Goal: Task Accomplishment & Management: Manage account settings

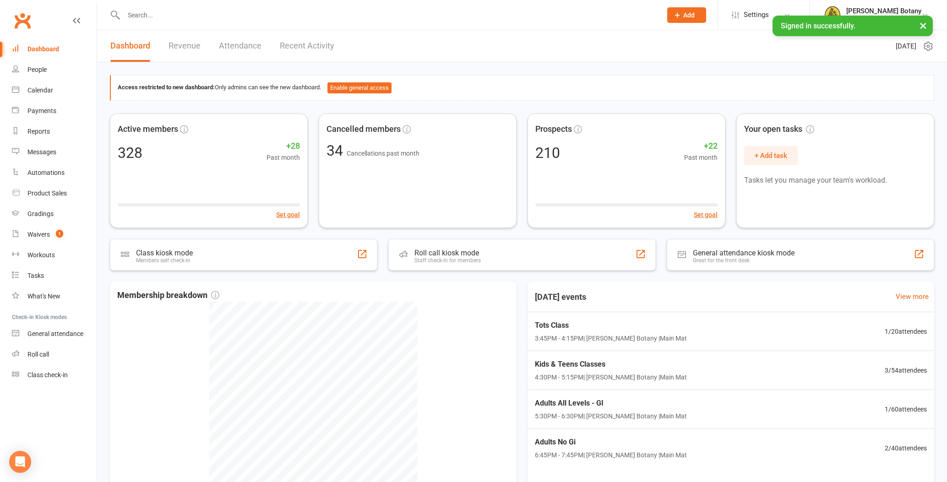
click at [148, 13] on input "text" at bounding box center [388, 15] width 535 height 13
click at [39, 239] on link "Waivers 1" at bounding box center [54, 235] width 85 height 21
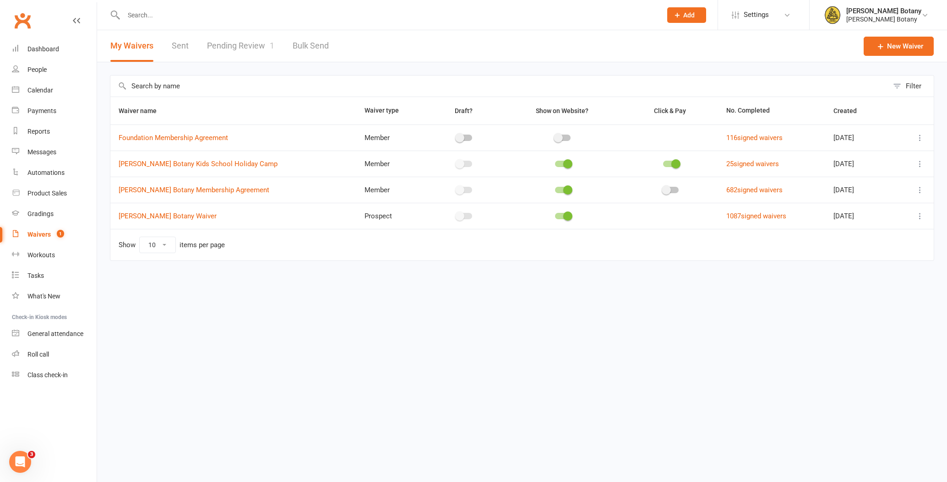
click at [245, 45] on link "Pending Review 1" at bounding box center [240, 46] width 67 height 32
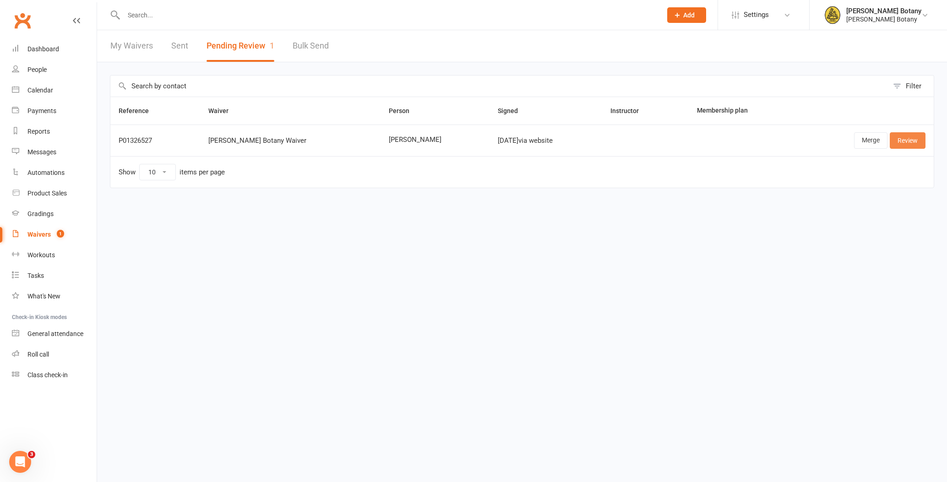
click at [917, 138] on link "Review" at bounding box center [908, 140] width 36 height 16
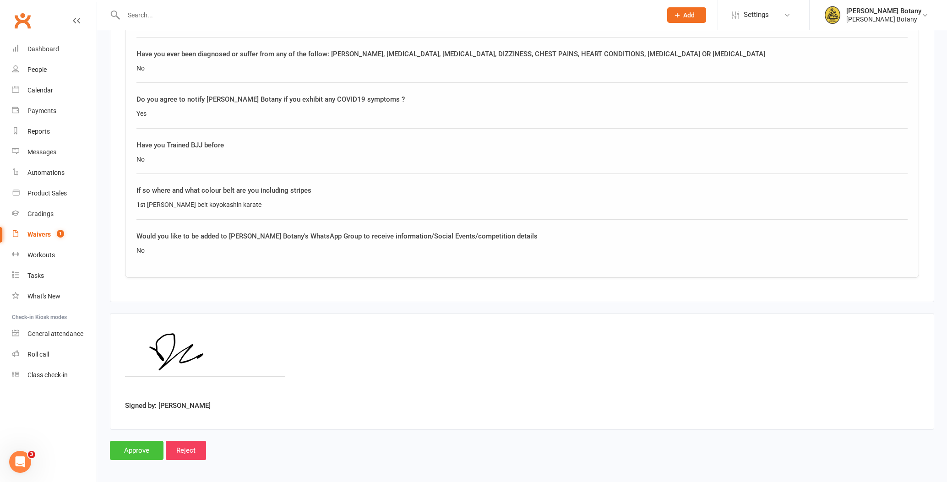
scroll to position [854, 0]
click at [157, 442] on input "Approve" at bounding box center [137, 451] width 54 height 19
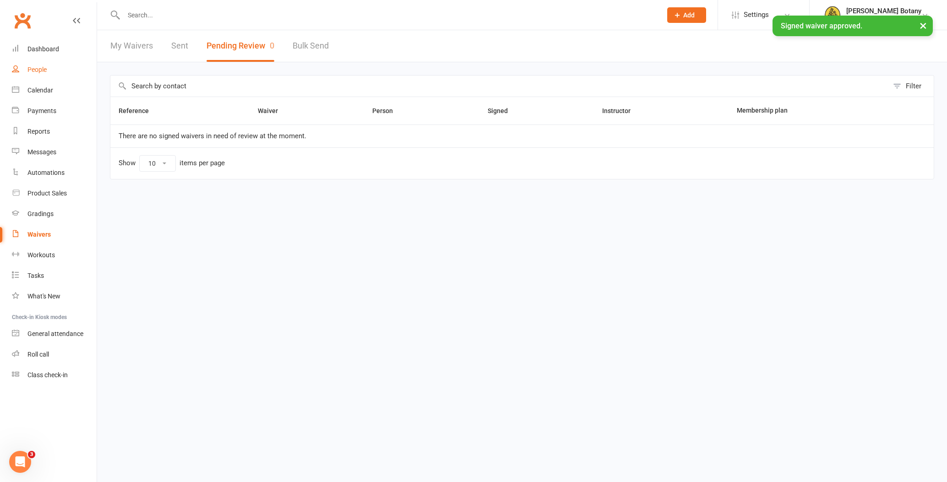
click at [44, 72] on div "People" at bounding box center [36, 69] width 19 height 7
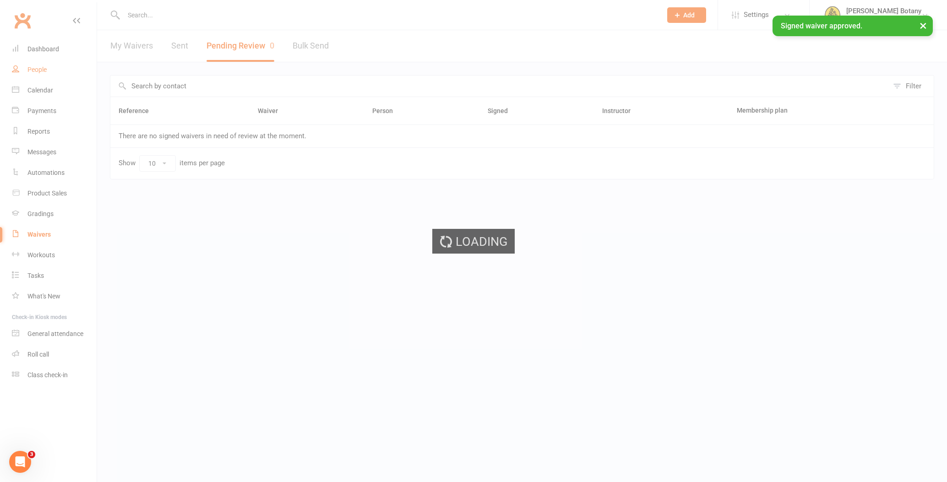
select select "100"
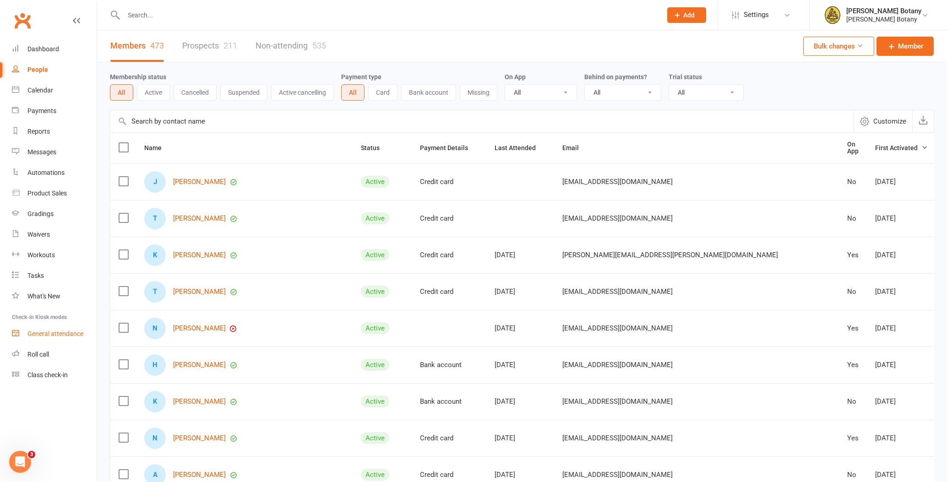
drag, startPoint x: 44, startPoint y: 352, endPoint x: 47, endPoint y: 340, distance: 12.7
click at [44, 352] on div "Roll call" at bounding box center [38, 354] width 22 height 7
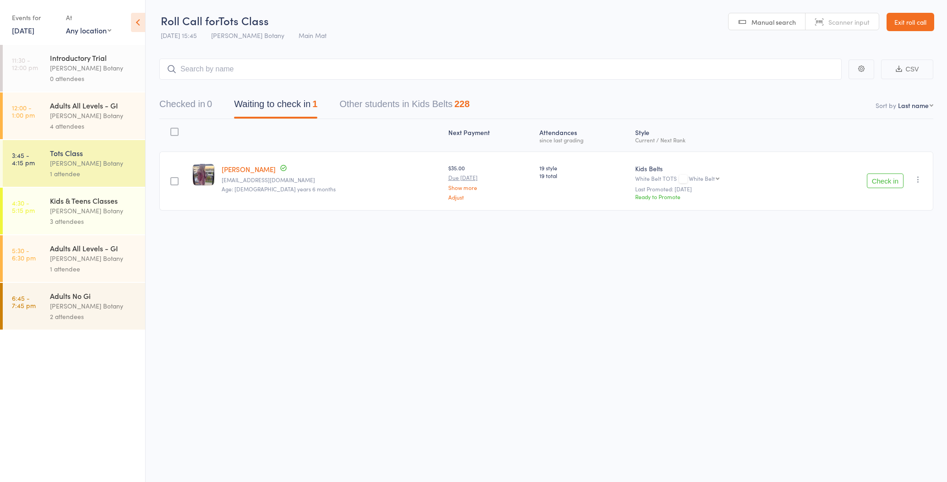
click at [91, 171] on div "1 attendee" at bounding box center [94, 174] width 88 height 11
click at [209, 69] on input "search" at bounding box center [500, 69] width 683 height 21
type input "0804"
click at [207, 88] on div "Harper Ferguson" at bounding box center [201, 88] width 69 height 11
click at [210, 68] on input "search" at bounding box center [500, 69] width 683 height 21
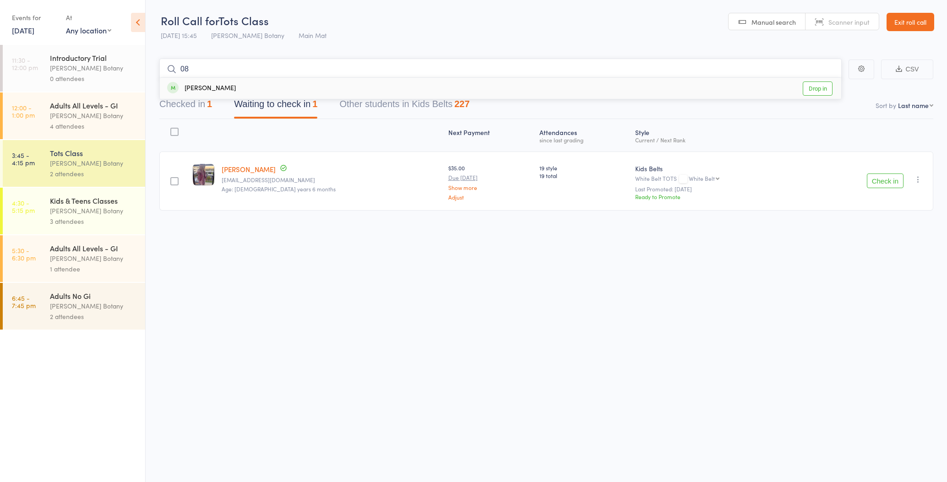
type input "0"
type input "0806"
click at [252, 83] on div "Logan Weller Drop in" at bounding box center [501, 88] width 682 height 21
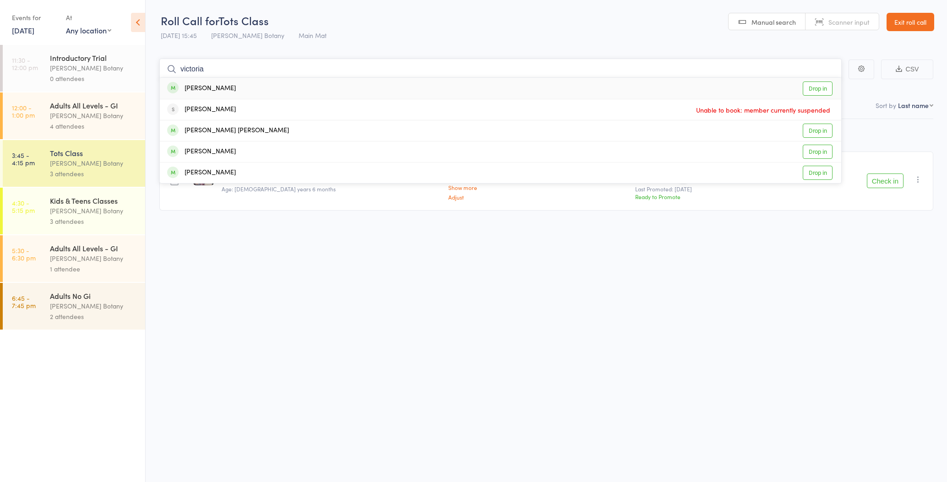
type input "Victoria"
drag, startPoint x: 254, startPoint y: 82, endPoint x: 254, endPoint y: 128, distance: 46.7
click at [254, 128] on div "Victoria Rios Menegazzi" at bounding box center [228, 131] width 122 height 11
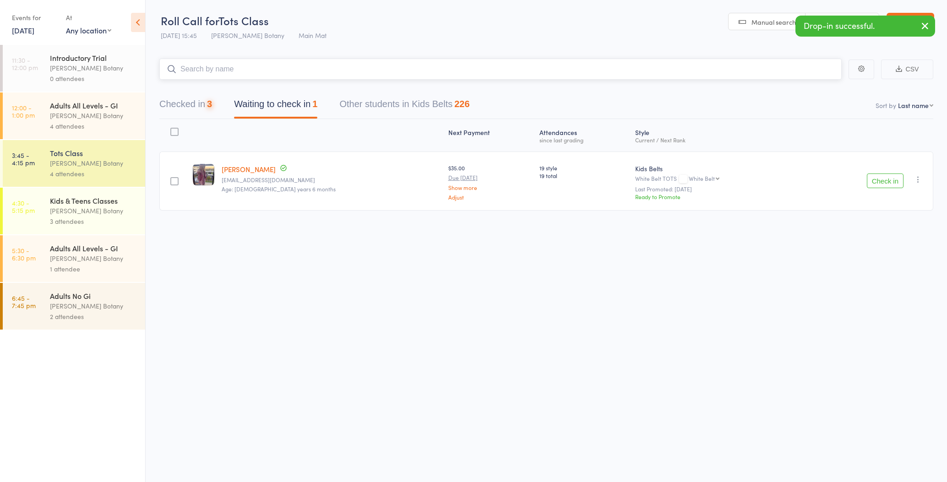
click at [259, 66] on input "search" at bounding box center [500, 69] width 683 height 21
drag, startPoint x: 880, startPoint y: 180, endPoint x: 872, endPoint y: 177, distance: 8.0
click at [879, 180] on button "Check in" at bounding box center [885, 181] width 37 height 15
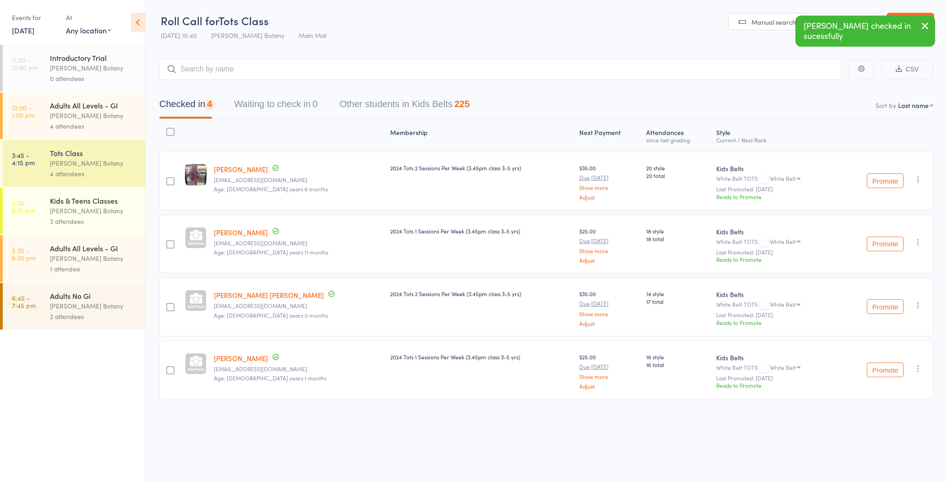
drag, startPoint x: 187, startPoint y: 104, endPoint x: 199, endPoint y: 90, distance: 18.2
click at [187, 104] on button "Checked in 4" at bounding box center [185, 106] width 53 height 24
click at [215, 72] on input "search" at bounding box center [500, 69] width 683 height 21
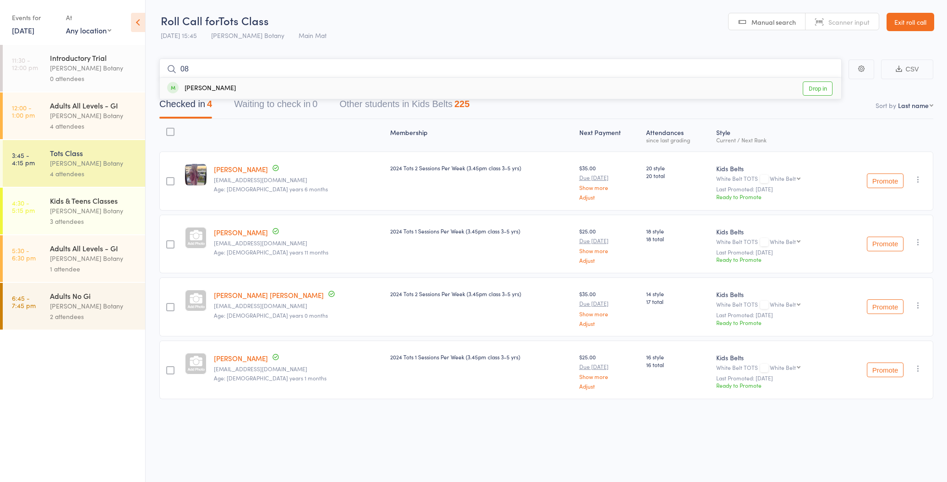
type input "0"
type input "0849"
click at [239, 90] on div "Mya Colgrave Drop in" at bounding box center [501, 88] width 682 height 21
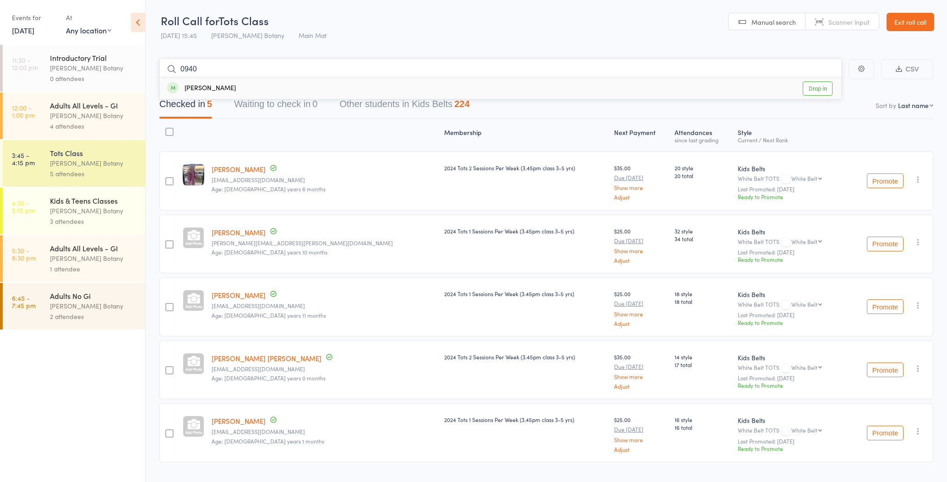
type input "0940"
click at [214, 89] on div "Hunter Bennett" at bounding box center [201, 88] width 69 height 11
type input "0940"
click at [211, 87] on div "Hunter Bennett" at bounding box center [201, 88] width 69 height 11
type input "0400"
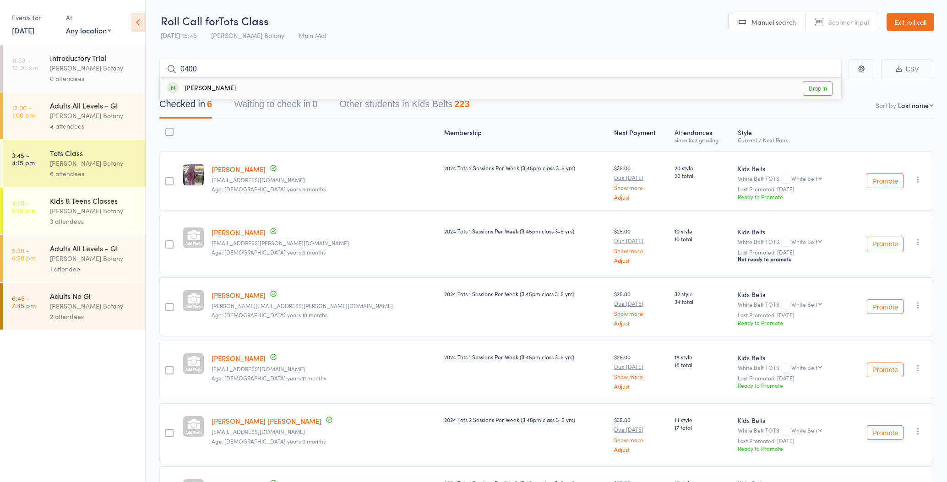
click at [203, 87] on div "Harlow Bennett" at bounding box center [201, 88] width 69 height 11
type input "0804"
click at [203, 88] on div "Harper Ferguson" at bounding box center [201, 88] width 69 height 11
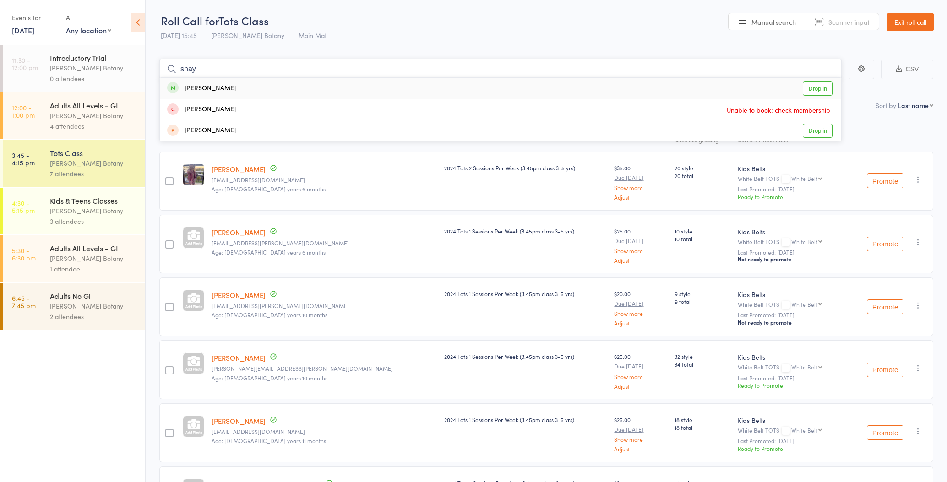
type input "shay"
drag, startPoint x: 246, startPoint y: 75, endPoint x: 257, endPoint y: 88, distance: 17.0
click at [257, 88] on div "Shaya Ariel Vitkind Drop in" at bounding box center [501, 88] width 682 height 21
type input "finn"
click at [224, 86] on div "Finn Riordan Drop in" at bounding box center [501, 88] width 682 height 21
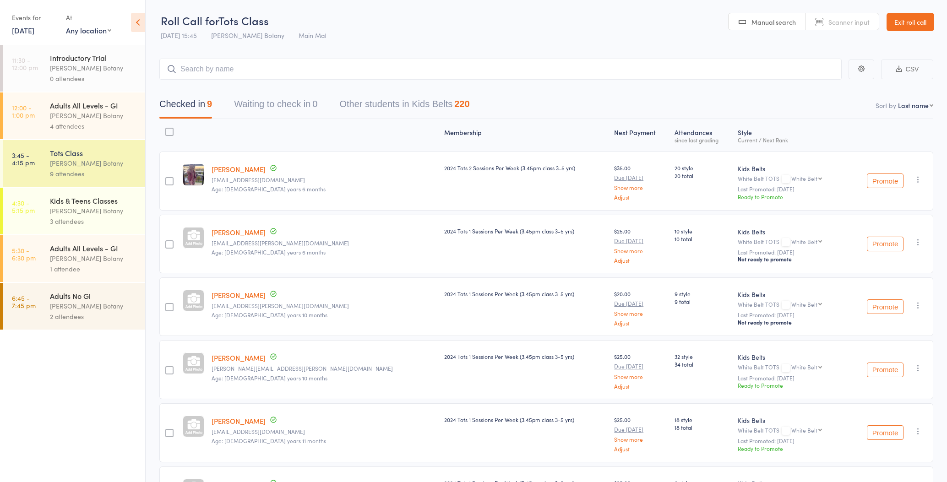
click at [70, 206] on div "[PERSON_NAME] Botany" at bounding box center [94, 211] width 88 height 11
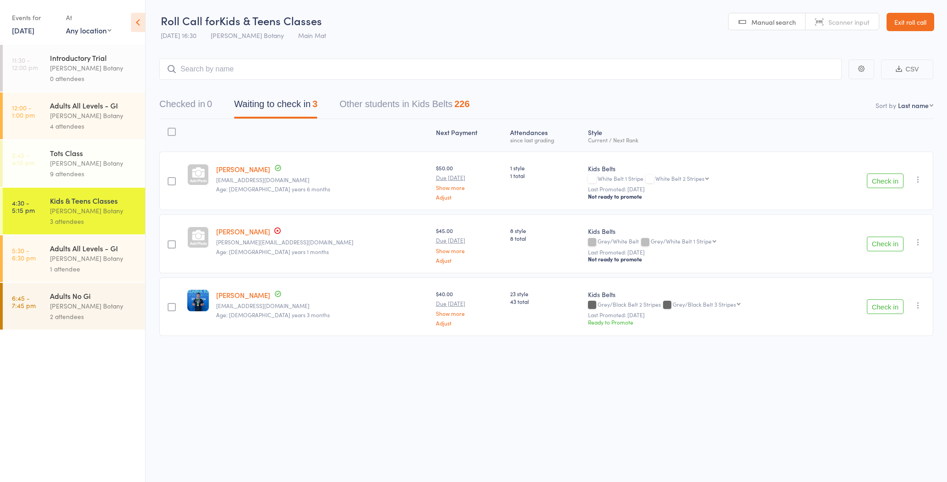
click at [195, 104] on button "Checked in 0" at bounding box center [185, 106] width 53 height 24
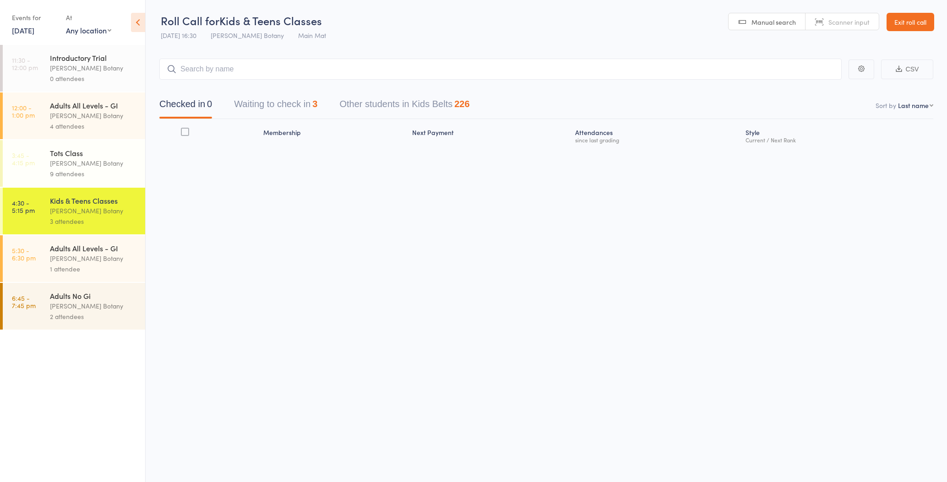
click at [272, 106] on button "Waiting to check in 3" at bounding box center [275, 106] width 83 height 24
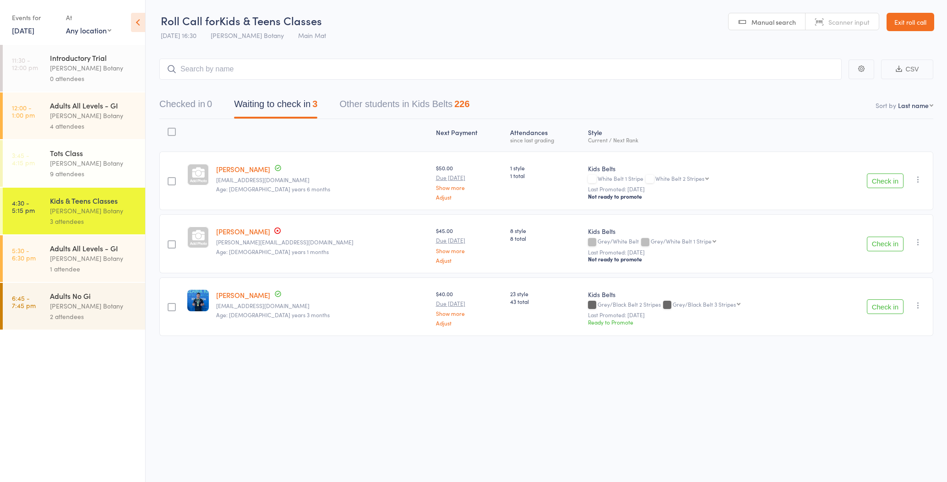
click at [197, 104] on button "Checked in 0" at bounding box center [185, 106] width 53 height 24
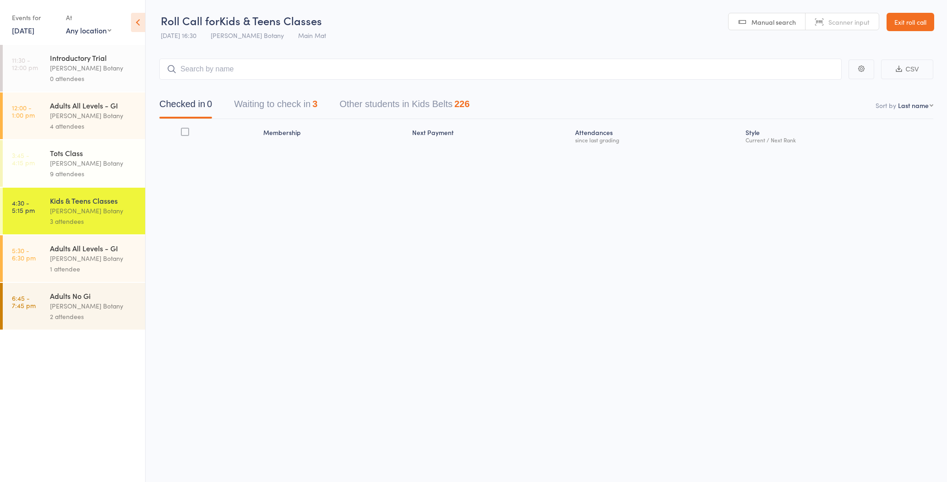
click at [106, 159] on div "[PERSON_NAME] Botany" at bounding box center [94, 163] width 88 height 11
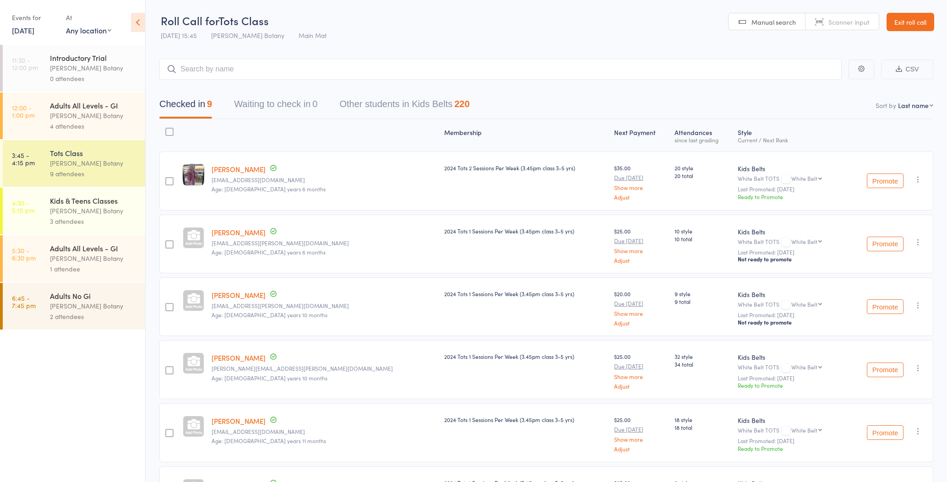
drag, startPoint x: 104, startPoint y: 223, endPoint x: 104, endPoint y: 219, distance: 4.6
click at [104, 223] on div "3 attendees" at bounding box center [94, 221] width 88 height 11
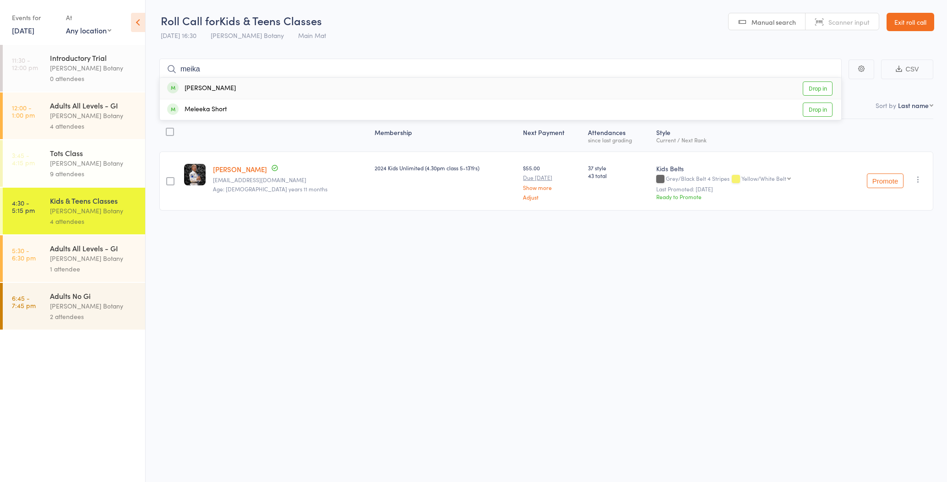
type input "meika"
click at [192, 87] on div "[PERSON_NAME]" at bounding box center [201, 88] width 69 height 11
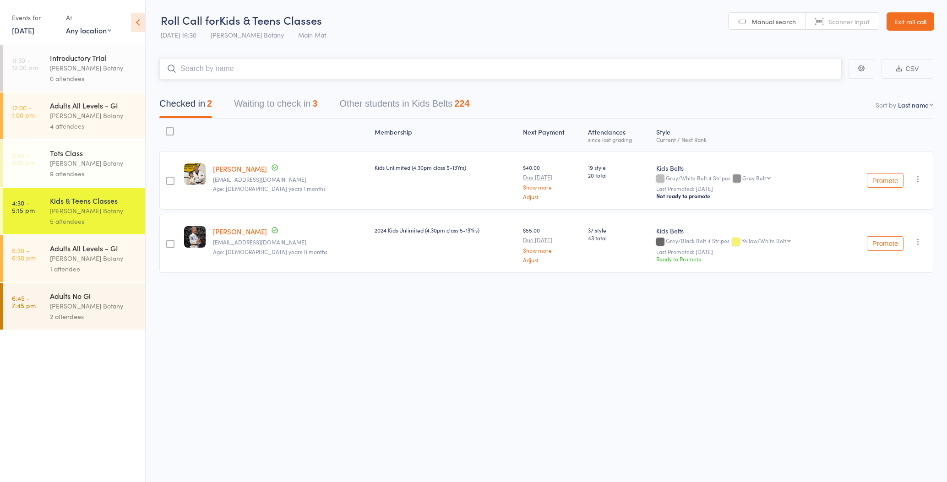
scroll to position [0, 0]
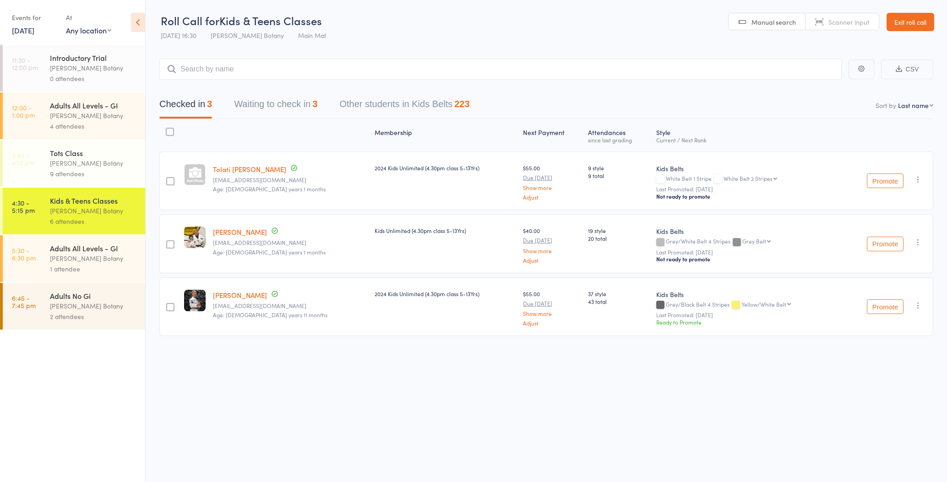
scroll to position [0, 0]
click at [909, 24] on link "Exit roll call" at bounding box center [911, 21] width 48 height 18
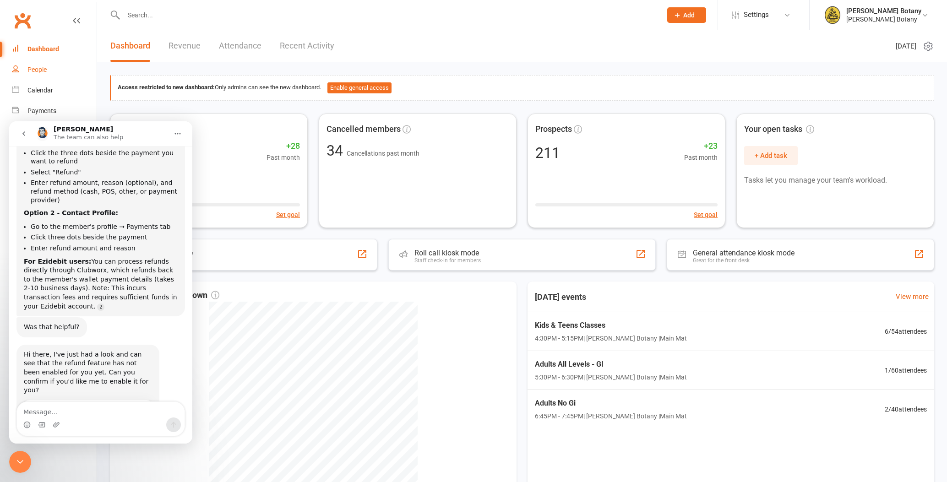
click at [39, 72] on div "People" at bounding box center [36, 69] width 19 height 7
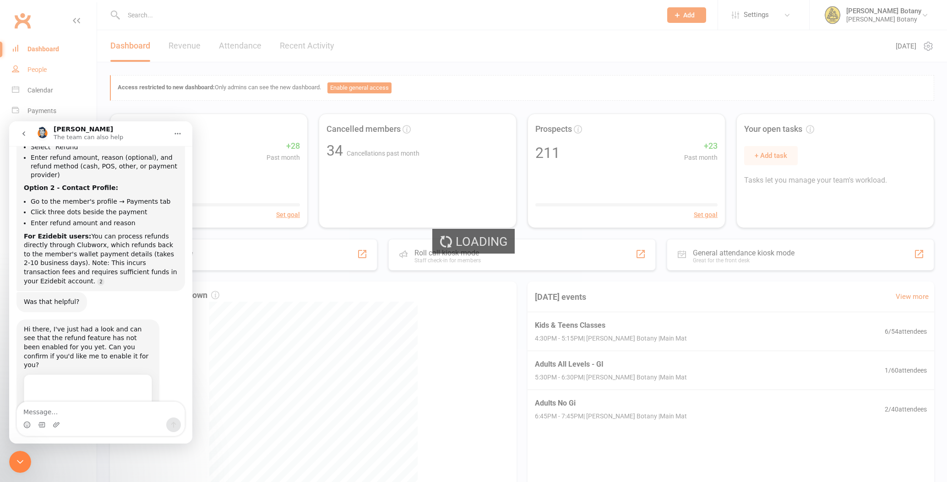
select select "100"
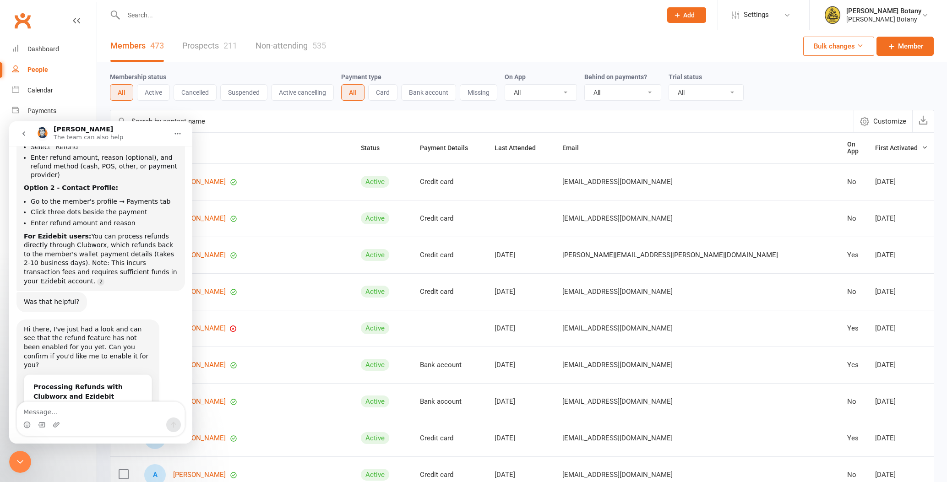
scroll to position [206, 0]
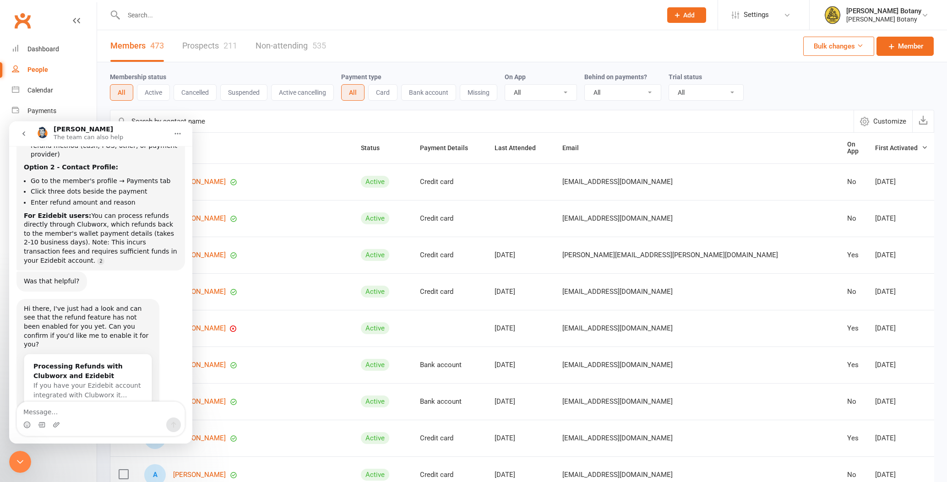
click at [207, 11] on input "text" at bounding box center [388, 15] width 535 height 13
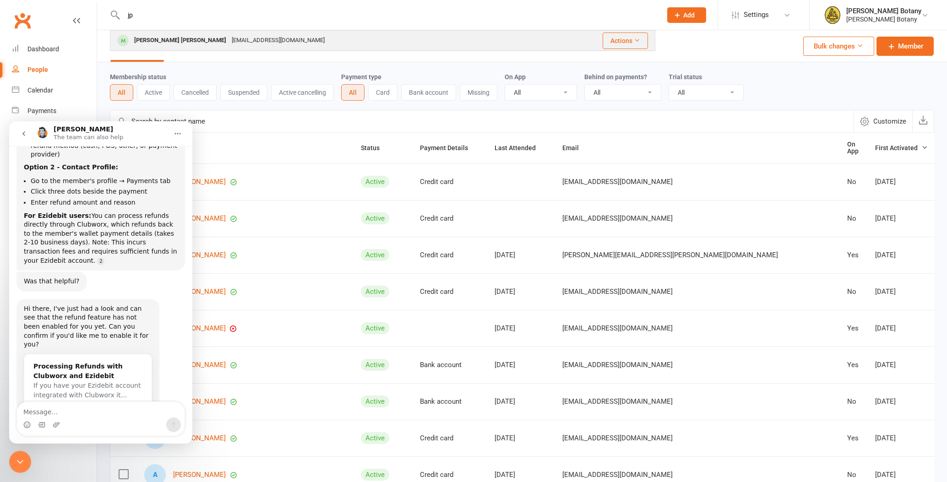
type input "jp"
click at [229, 39] on div "Drjpchung@gmail.com" at bounding box center [278, 40] width 99 height 13
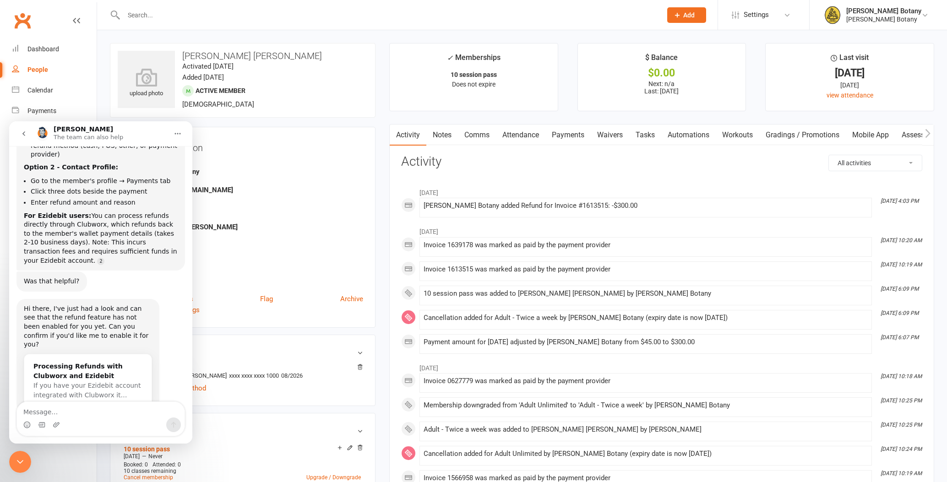
click at [573, 131] on link "Payments" at bounding box center [568, 135] width 45 height 21
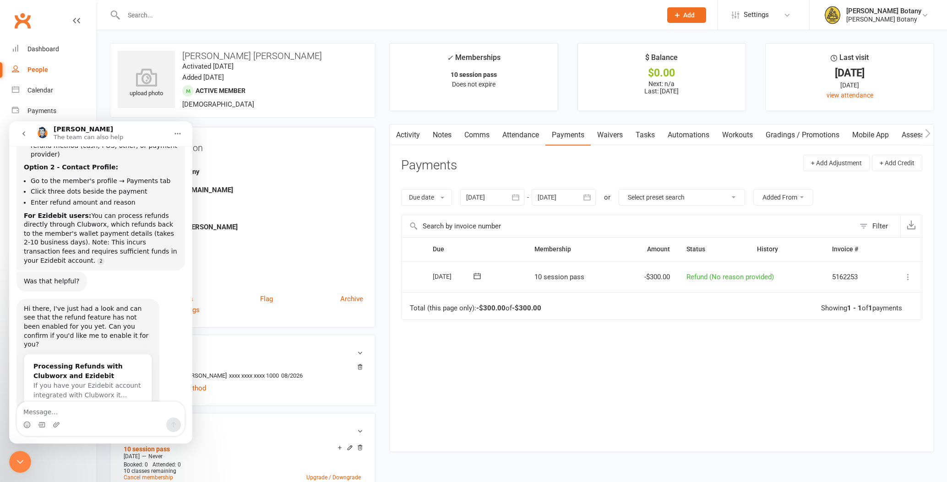
click at [25, 134] on icon "go back" at bounding box center [23, 133] width 7 height 7
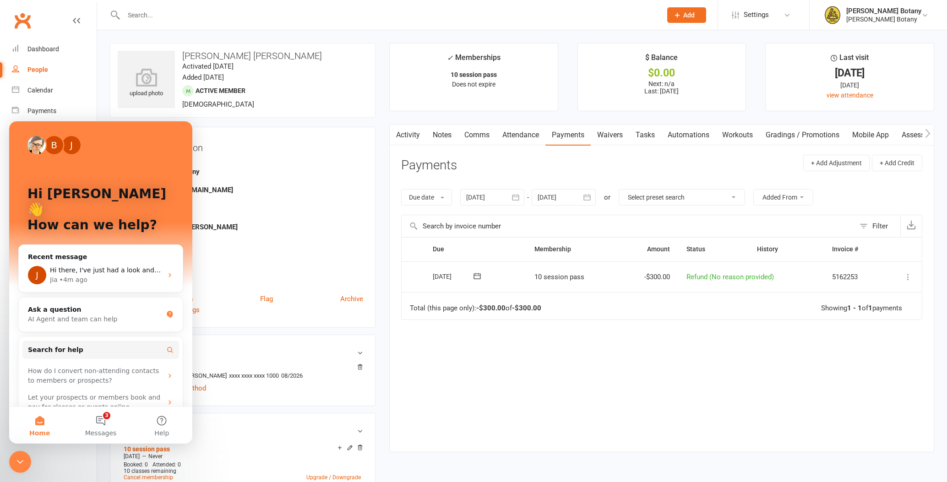
click at [25, 456] on div "Close Intercom Messenger" at bounding box center [20, 462] width 22 height 22
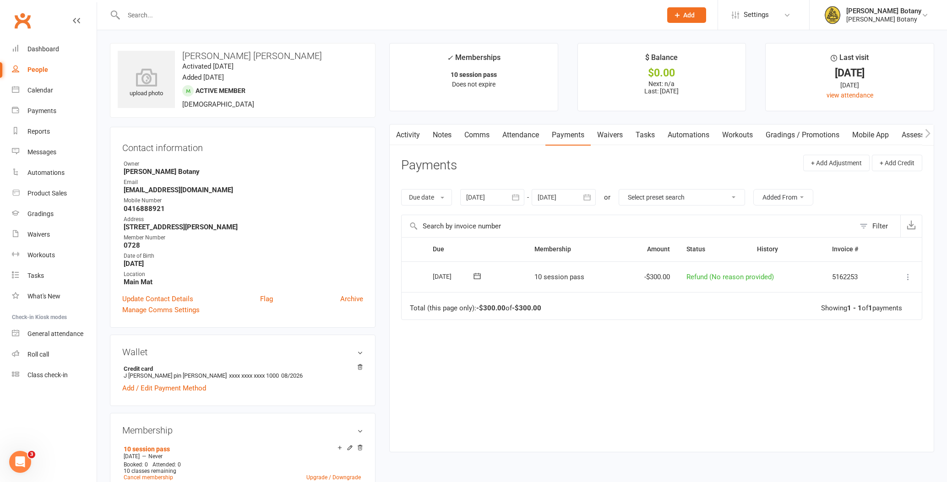
click at [910, 274] on icon at bounding box center [908, 277] width 9 height 9
click at [697, 274] on span "Refund (No reason provided)" at bounding box center [731, 277] width 88 height 8
click at [409, 135] on link "Activity" at bounding box center [408, 135] width 37 height 21
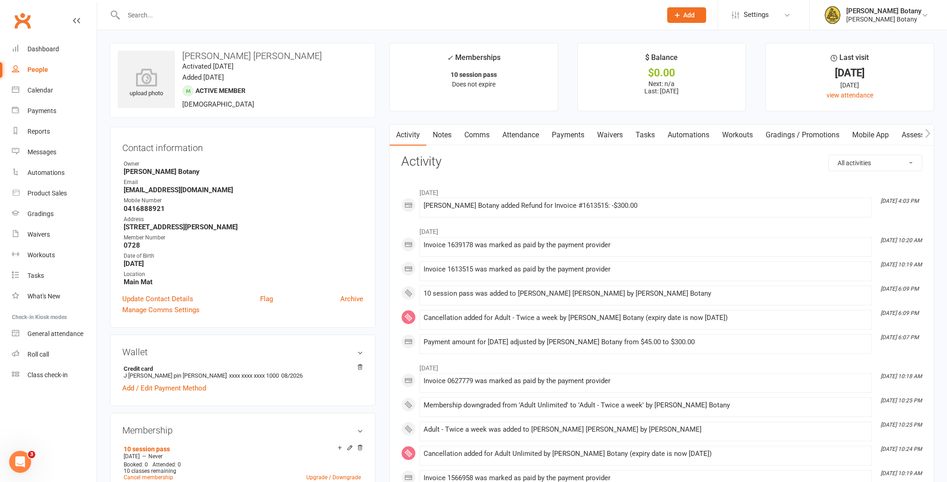
scroll to position [1, 0]
click at [36, 357] on div "Roll call" at bounding box center [38, 354] width 22 height 7
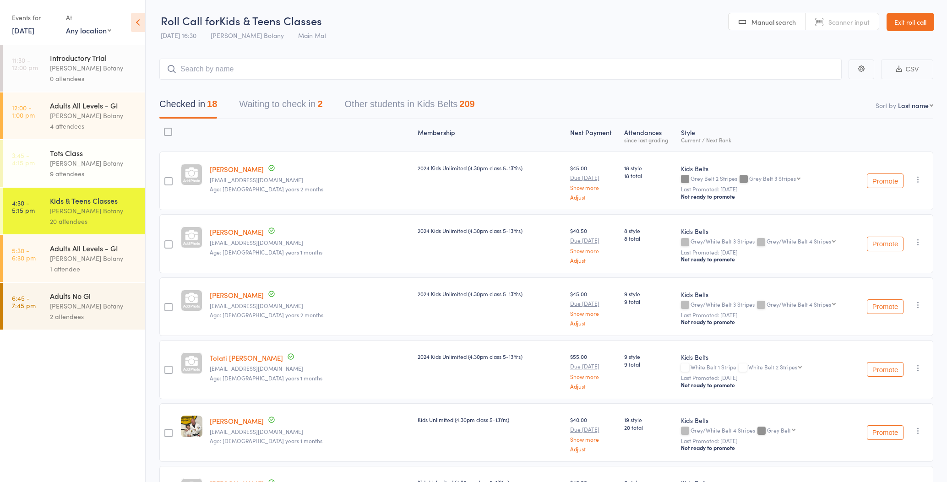
click at [916, 30] on link "Exit roll call" at bounding box center [911, 22] width 48 height 18
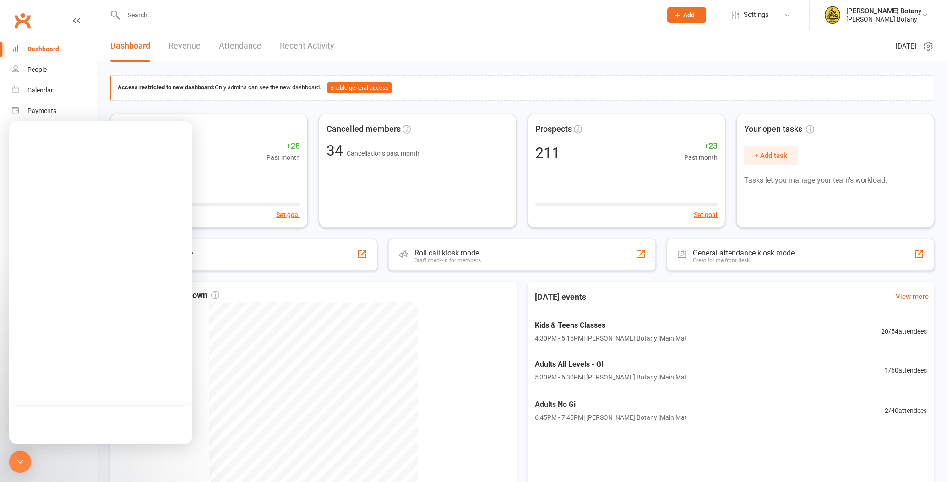
click at [168, 13] on input "text" at bounding box center [388, 15] width 535 height 13
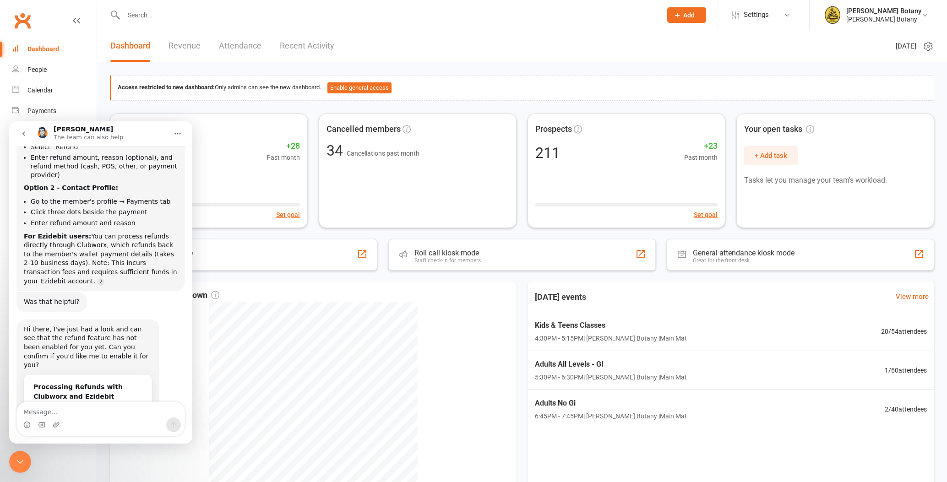
scroll to position [206, 0]
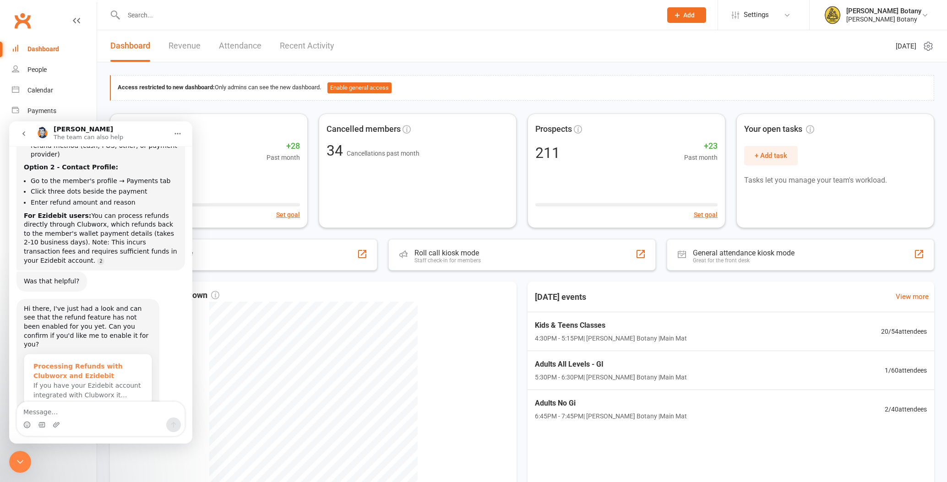
click at [122, 362] on div "Processing Refunds with Clubworx and Ezidebit" at bounding box center [87, 371] width 109 height 19
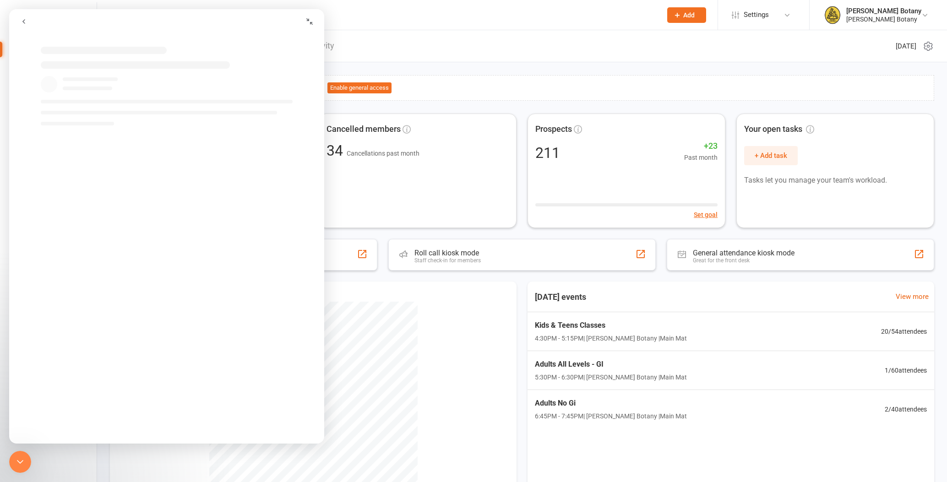
scroll to position [0, 0]
click at [311, 21] on icon "Collapse window" at bounding box center [310, 21] width 6 height 6
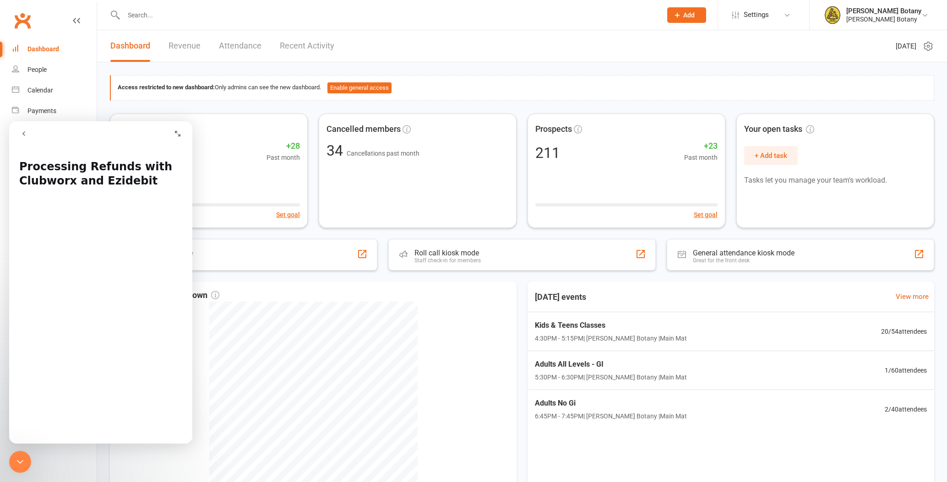
click at [185, 134] on button "Expand window" at bounding box center [177, 133] width 17 height 17
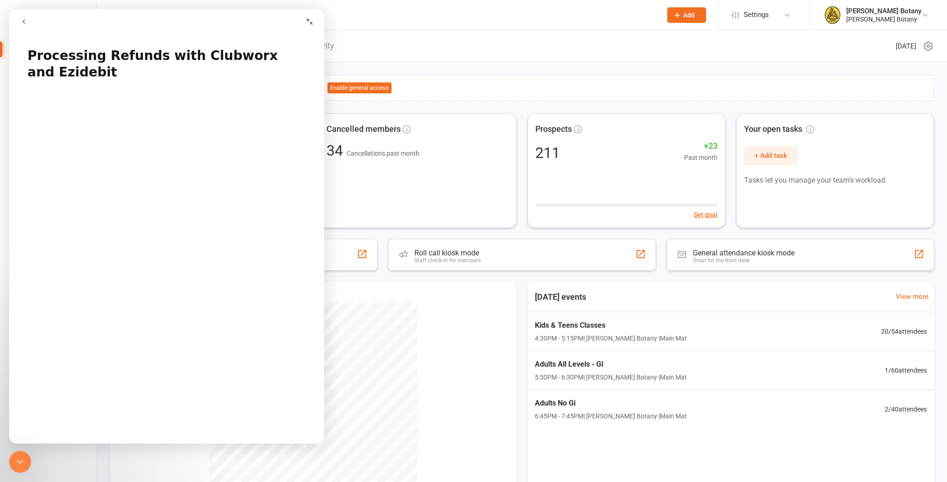
click at [312, 23] on icon "Collapse window" at bounding box center [309, 21] width 7 height 7
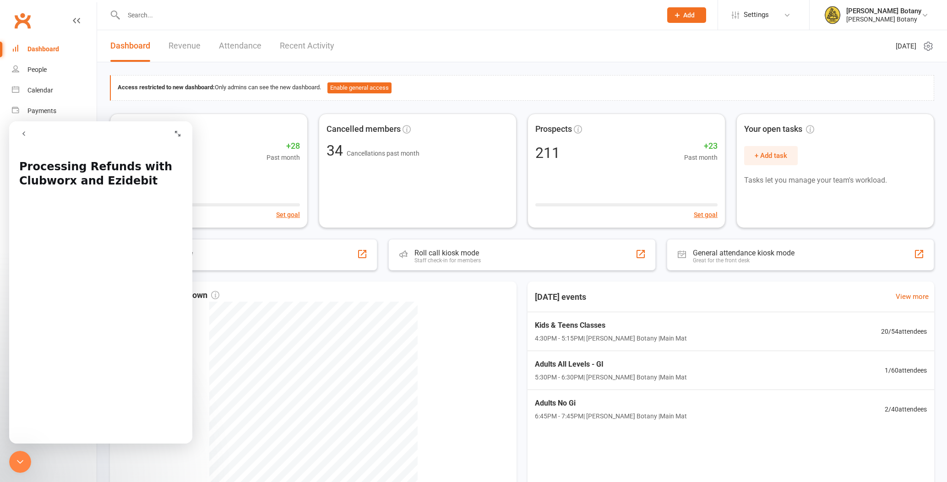
click at [25, 135] on icon "go back" at bounding box center [23, 133] width 7 height 7
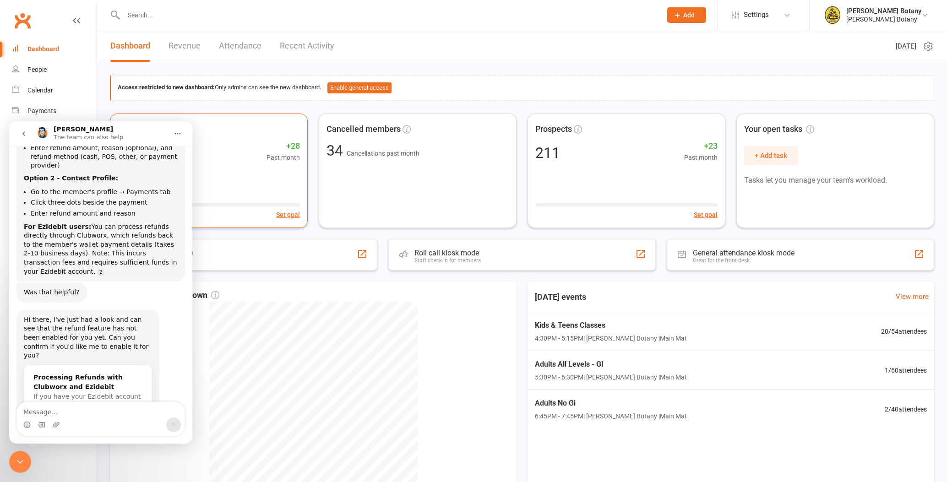
scroll to position [206, 0]
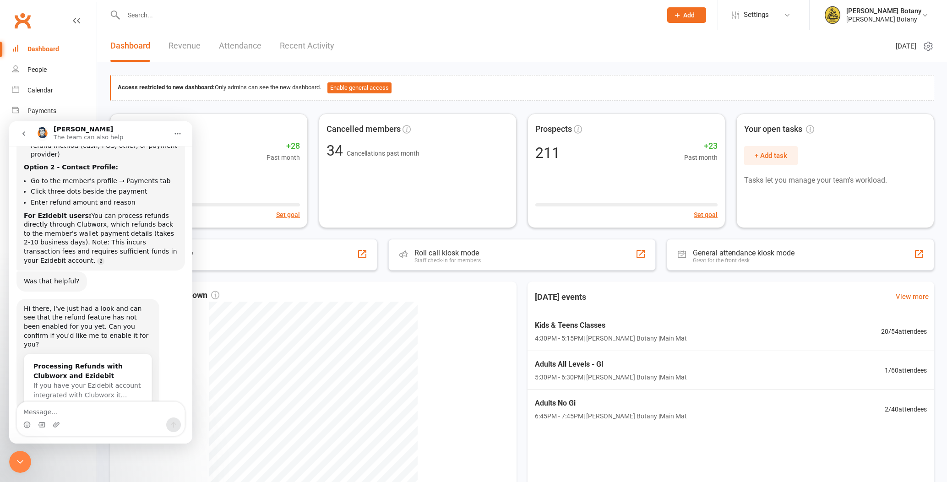
click at [759, 72] on div "Access restricted to new dashboard: Only admins can see the new dashboard. Enab…" at bounding box center [522, 307] width 850 height 491
click at [146, 15] on input "text" at bounding box center [388, 15] width 535 height 13
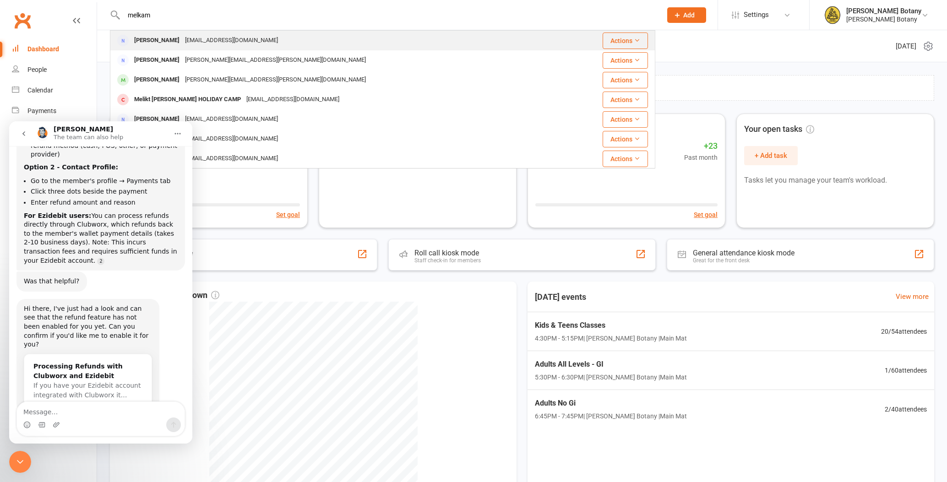
scroll to position [0, 0]
type input "melkam"
click at [192, 42] on div "[EMAIL_ADDRESS][DOMAIN_NAME]" at bounding box center [231, 40] width 99 height 13
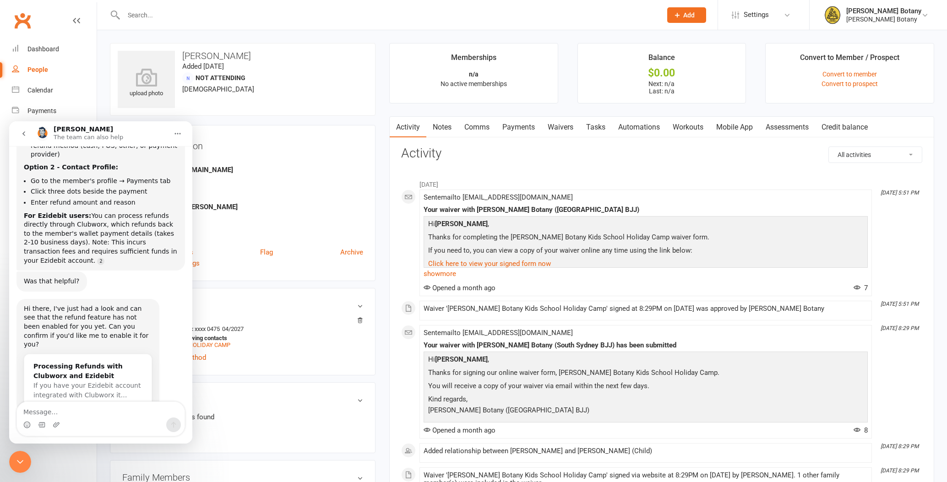
click at [24, 137] on icon "go back" at bounding box center [23, 133] width 7 height 7
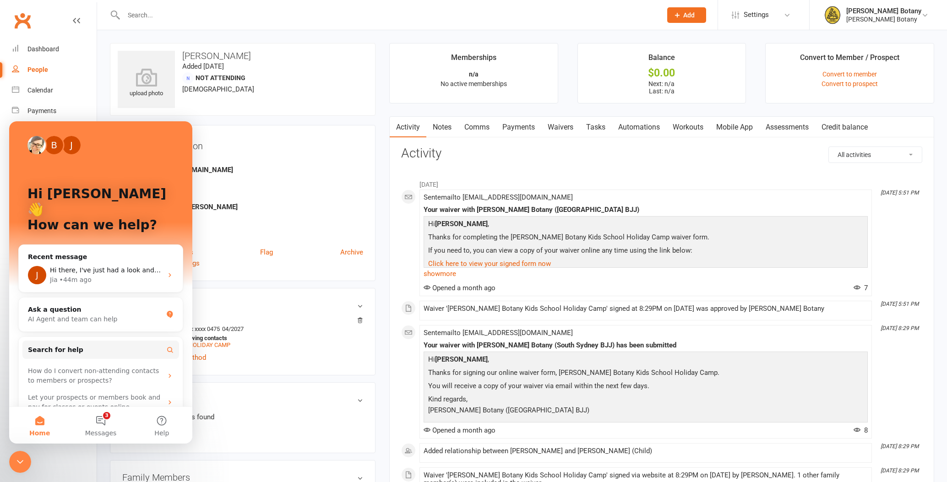
click at [18, 466] on icon "Close Intercom Messenger" at bounding box center [20, 462] width 11 height 11
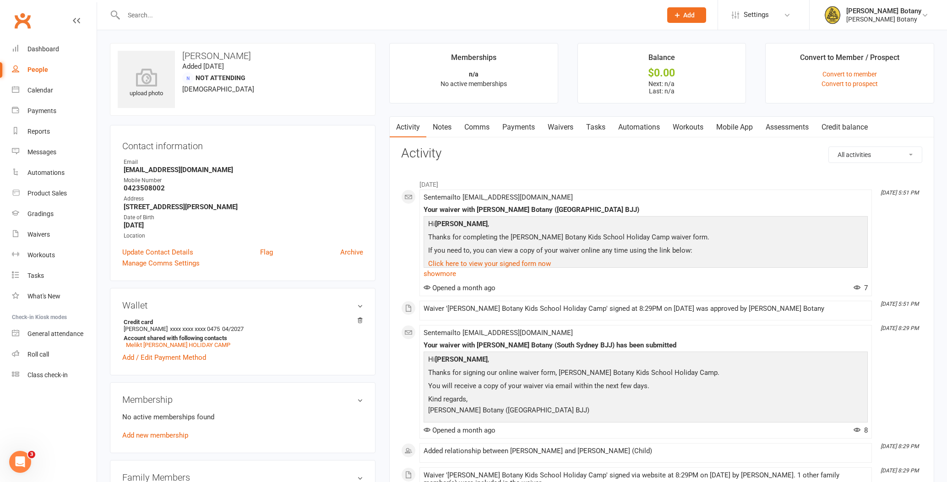
click at [522, 126] on link "Payments" at bounding box center [518, 127] width 45 height 21
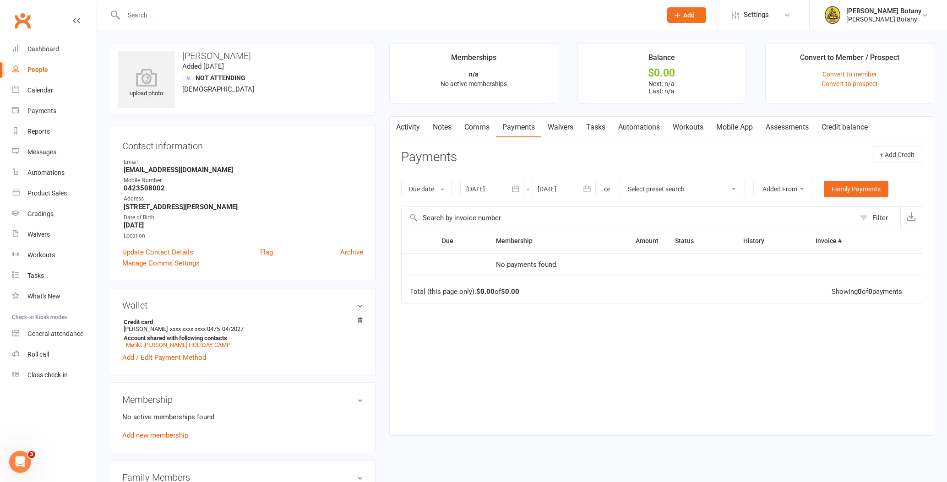
click at [518, 188] on icon "button" at bounding box center [515, 189] width 9 height 9
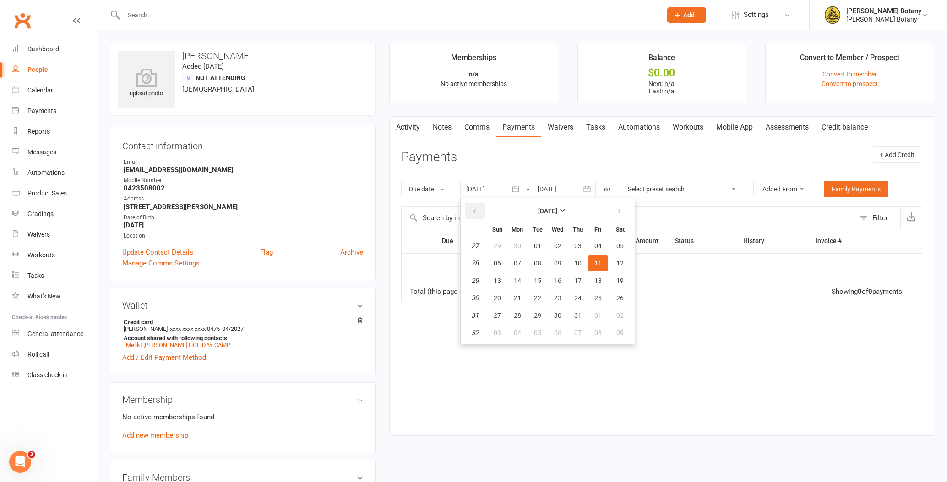
click at [478, 213] on icon "button" at bounding box center [474, 211] width 6 height 7
click at [501, 242] on span "01" at bounding box center [497, 245] width 7 height 7
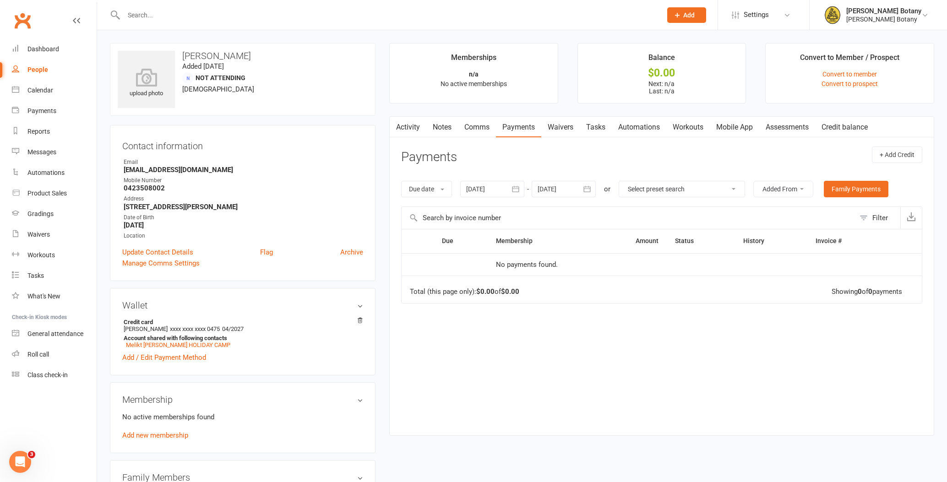
click at [523, 190] on button "button" at bounding box center [516, 189] width 16 height 16
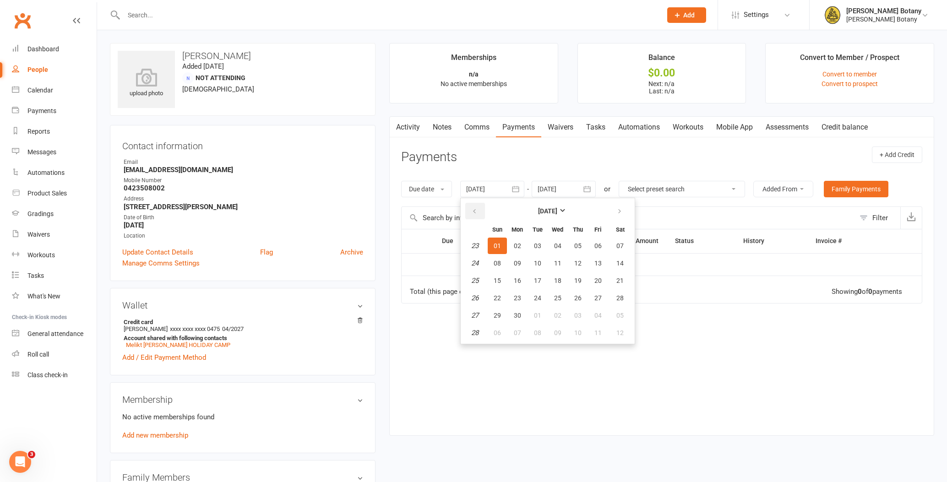
click at [478, 208] on icon "button" at bounding box center [474, 211] width 6 height 7
click at [496, 257] on button "04" at bounding box center [497, 263] width 19 height 16
type input "04 May 2025"
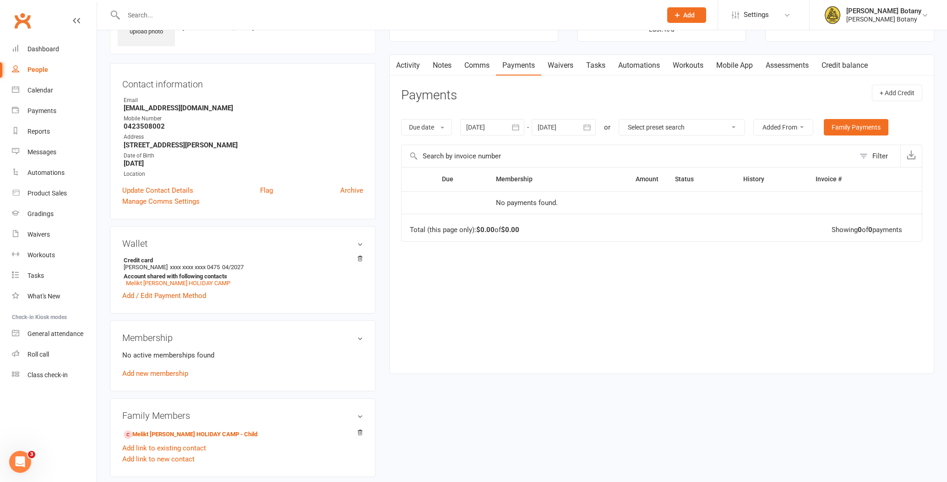
scroll to position [61, 0]
click at [177, 281] on link "Melikt [PERSON_NAME] HOLIDAY CAMP" at bounding box center [178, 283] width 104 height 7
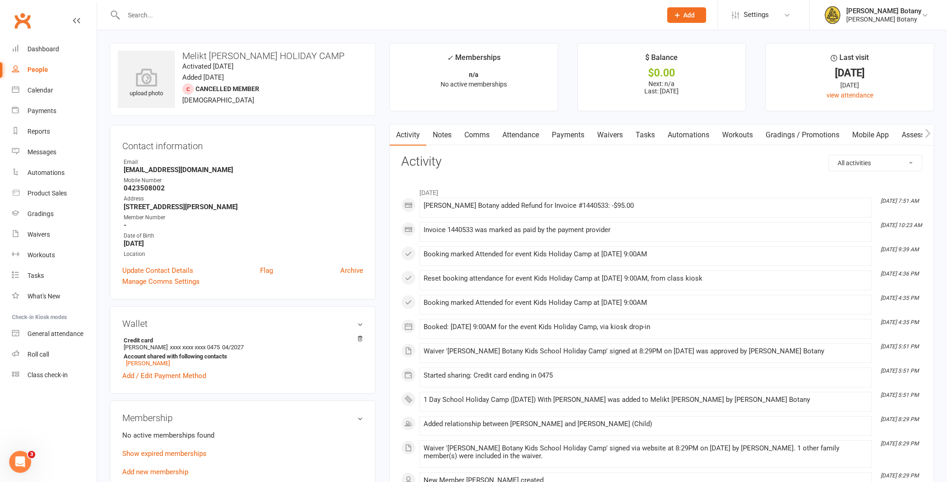
click at [576, 135] on link "Payments" at bounding box center [568, 135] width 45 height 21
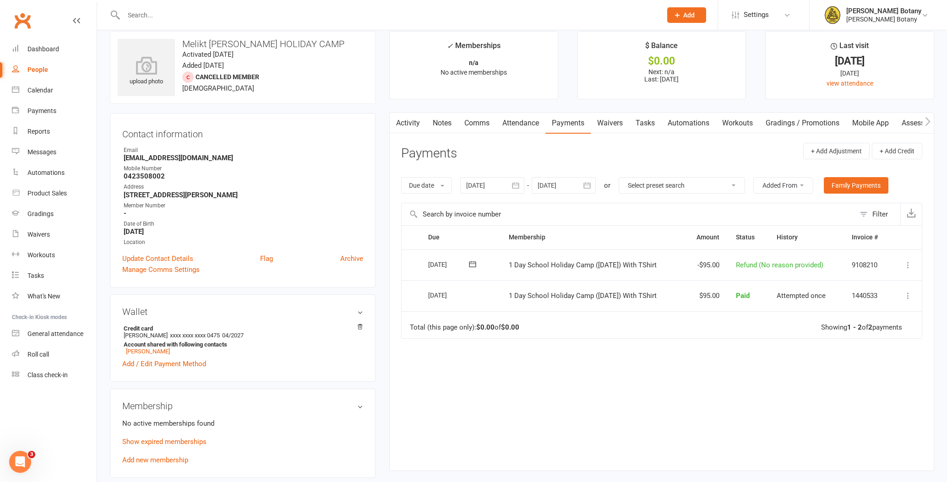
scroll to position [7, 0]
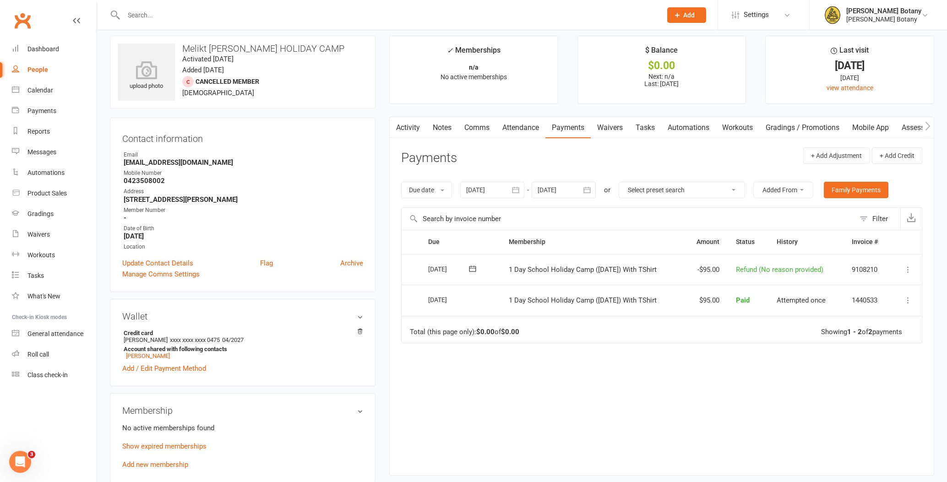
click at [408, 126] on link "Activity" at bounding box center [408, 127] width 37 height 21
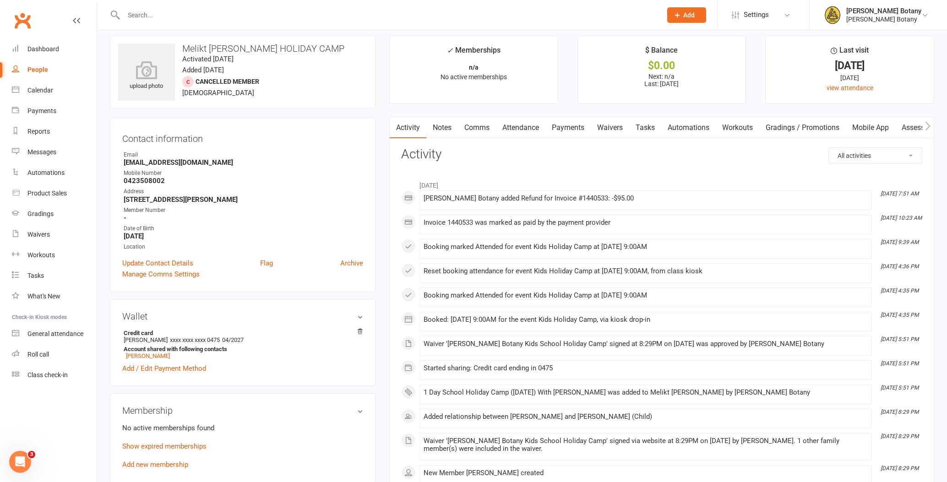
click at [549, 125] on link "Payments" at bounding box center [568, 127] width 45 height 21
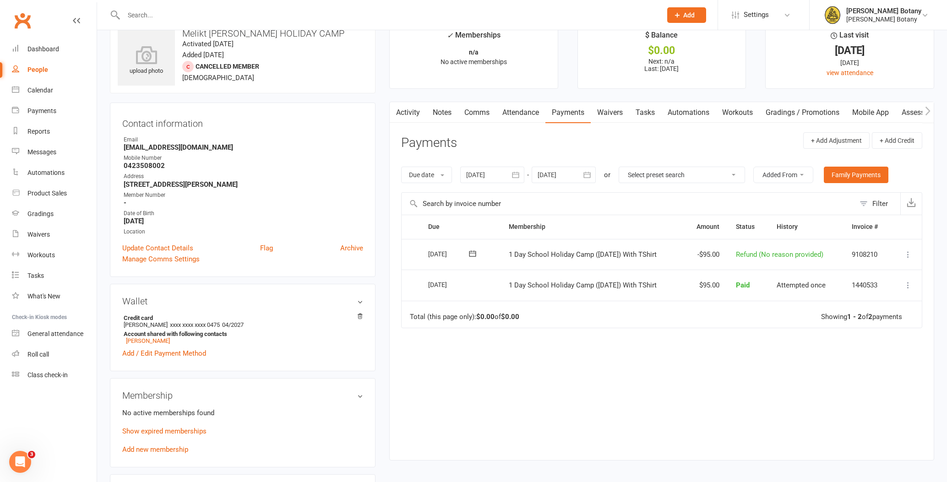
scroll to position [21, 0]
click at [41, 357] on div "Roll call" at bounding box center [38, 354] width 22 height 7
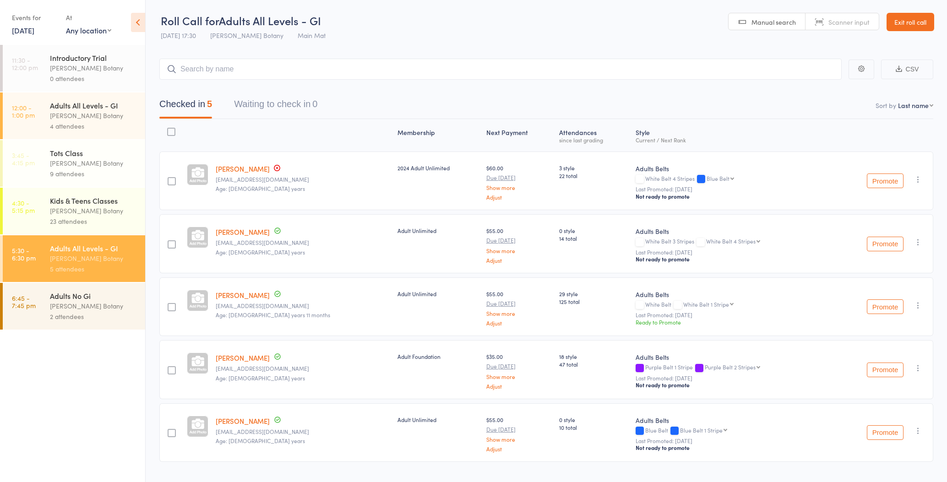
drag, startPoint x: 128, startPoint y: 208, endPoint x: 138, endPoint y: 195, distance: 17.3
click at [128, 208] on div "[PERSON_NAME] Botany" at bounding box center [94, 211] width 88 height 11
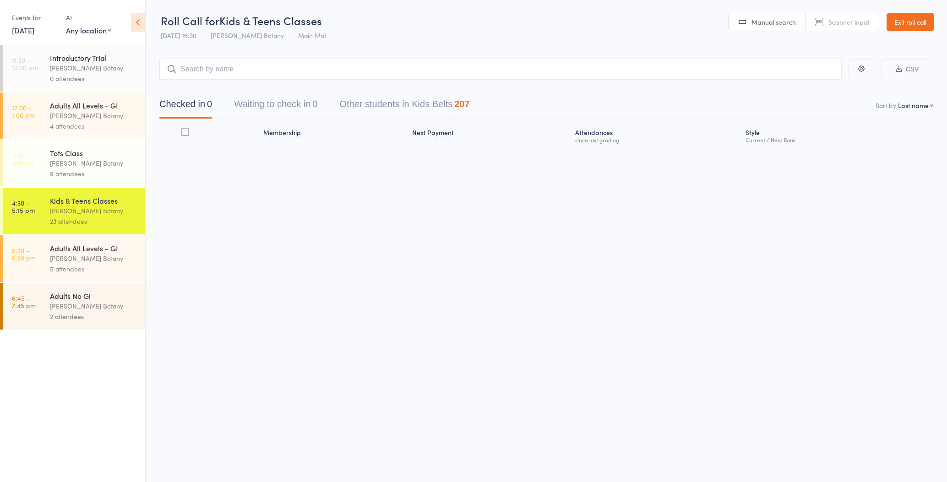
click at [234, 67] on input "search" at bounding box center [500, 69] width 683 height 21
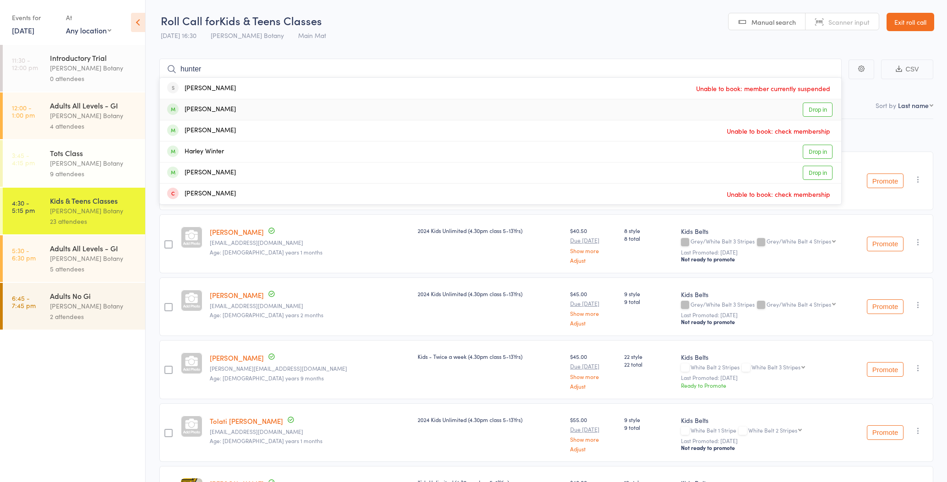
type input "hunter"
click at [237, 108] on div "[PERSON_NAME] Drop in" at bounding box center [501, 109] width 682 height 21
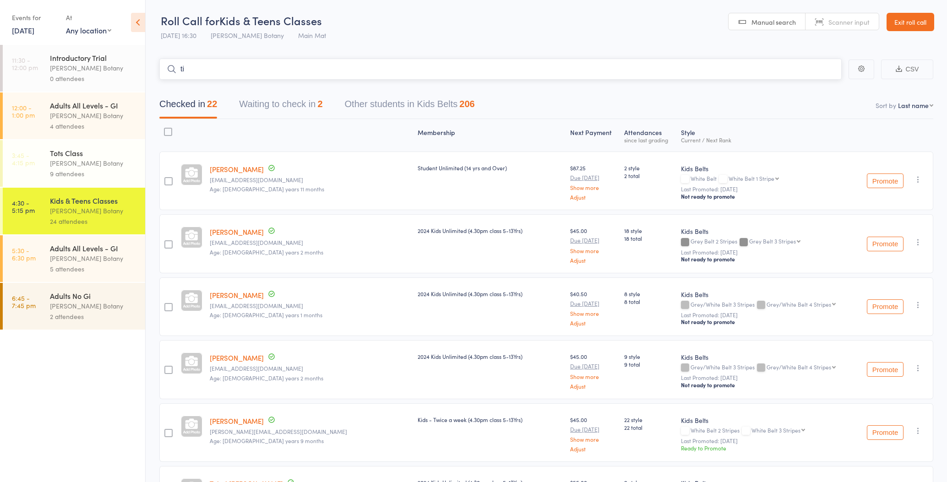
type input "t"
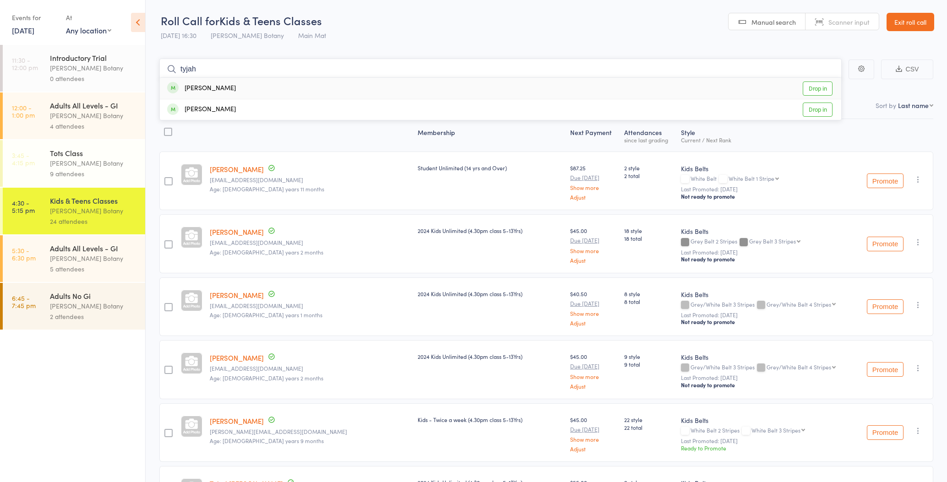
type input "tyjah"
click at [260, 86] on div "[PERSON_NAME] Drop in" at bounding box center [501, 88] width 682 height 21
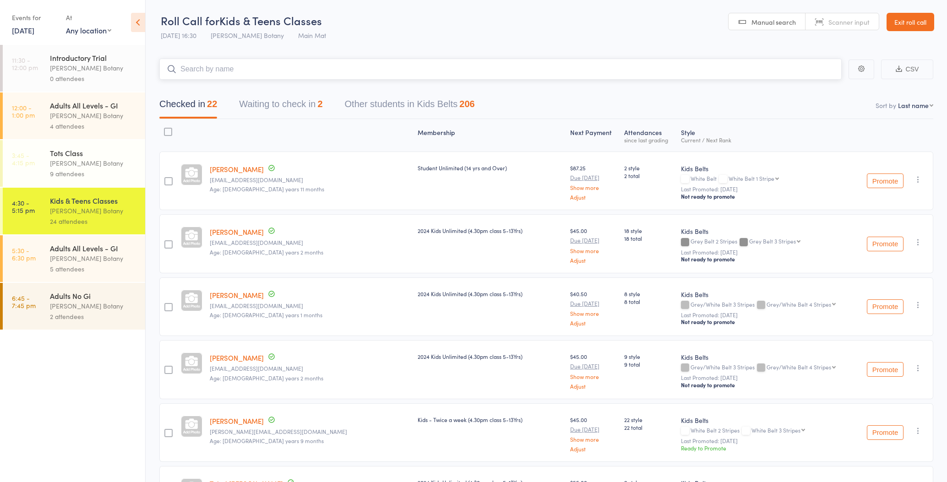
click at [254, 71] on input "search" at bounding box center [500, 69] width 683 height 21
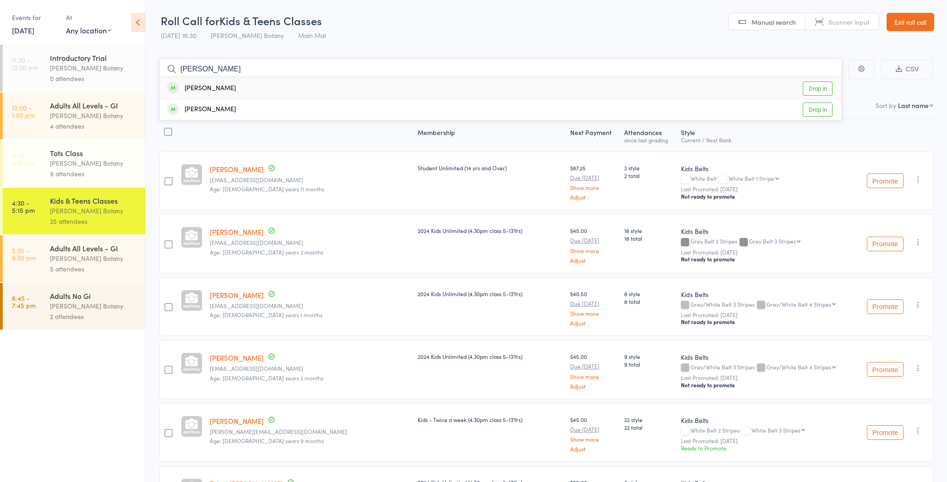
type input "Akira"
drag, startPoint x: 254, startPoint y: 71, endPoint x: 254, endPoint y: 87, distance: 15.1
click at [254, 87] on div "Akira Atizado Drop in" at bounding box center [501, 88] width 682 height 21
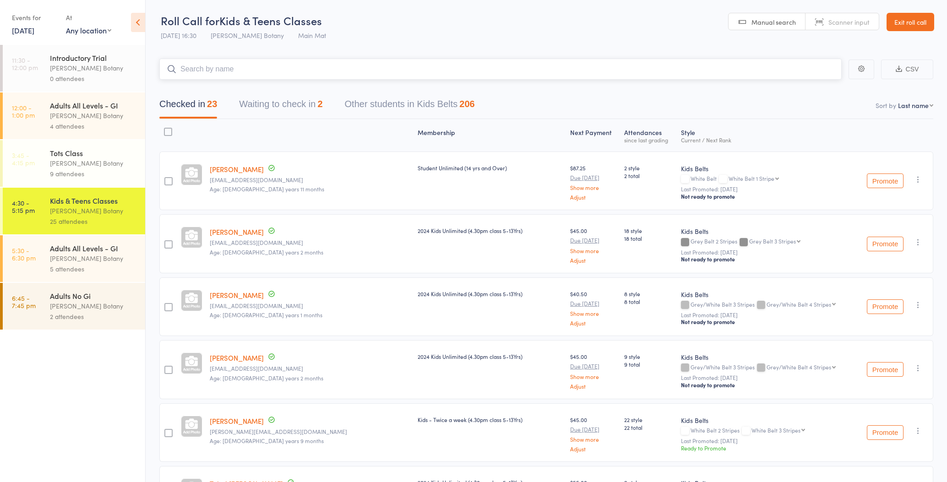
click at [251, 67] on input "search" at bounding box center [500, 69] width 683 height 21
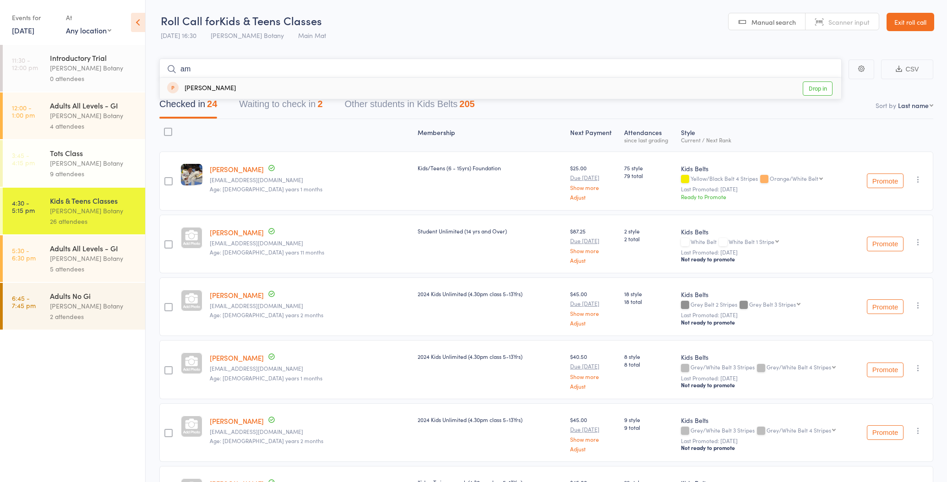
type input "a"
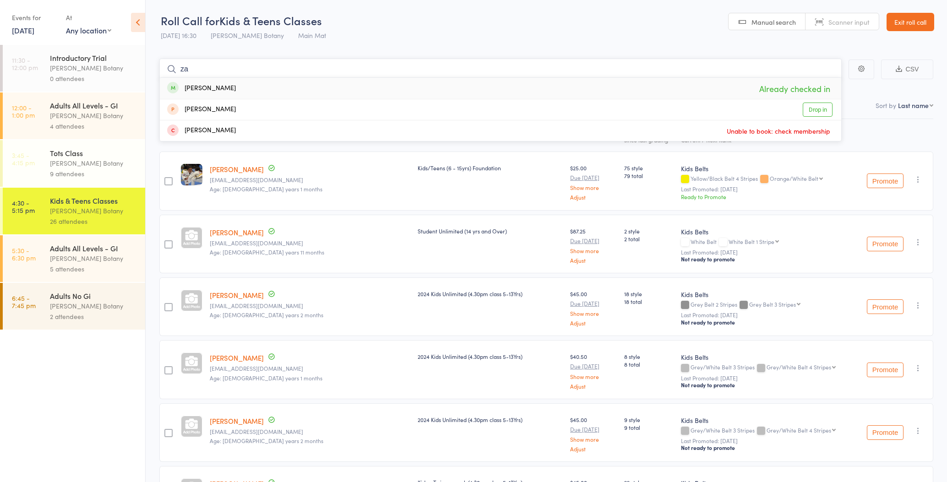
type input "z"
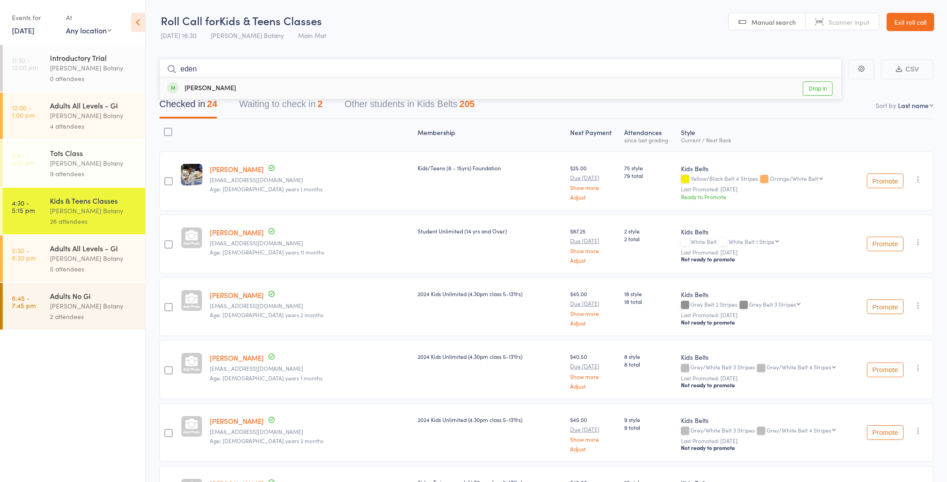
type input "eden"
click at [245, 86] on div "Eden Chmayssem Drop in" at bounding box center [501, 88] width 682 height 21
click at [246, 73] on input "search" at bounding box center [500, 69] width 683 height 21
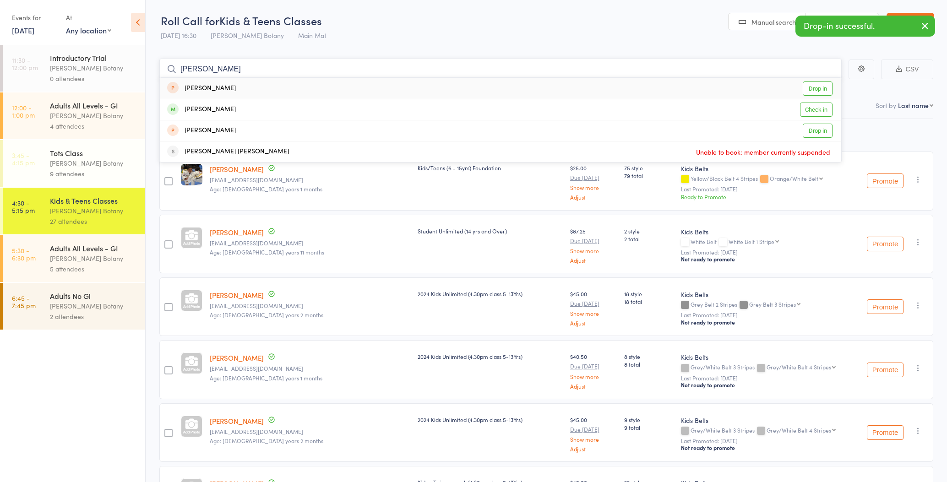
type input "Luca"
drag, startPoint x: 246, startPoint y: 73, endPoint x: 235, endPoint y: 99, distance: 28.7
click at [233, 107] on div "Luca Lillis Check in" at bounding box center [501, 109] width 682 height 21
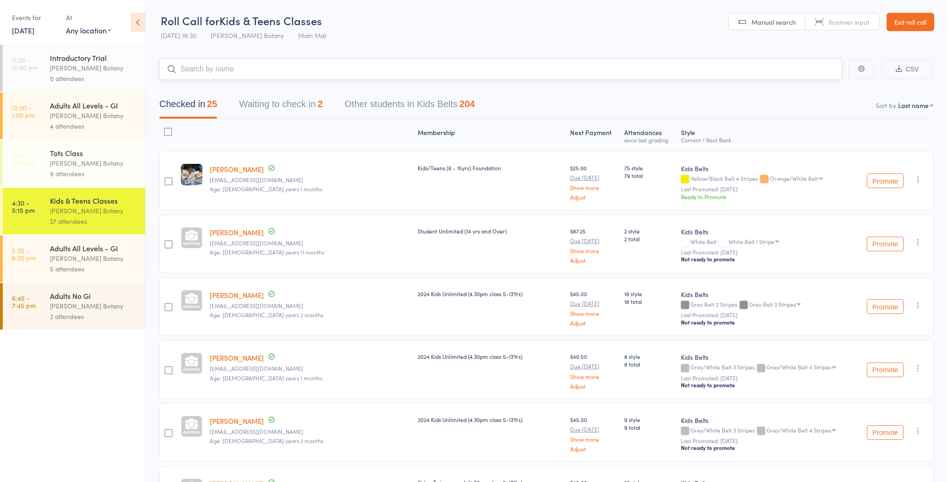
click at [232, 71] on input "search" at bounding box center [500, 69] width 683 height 21
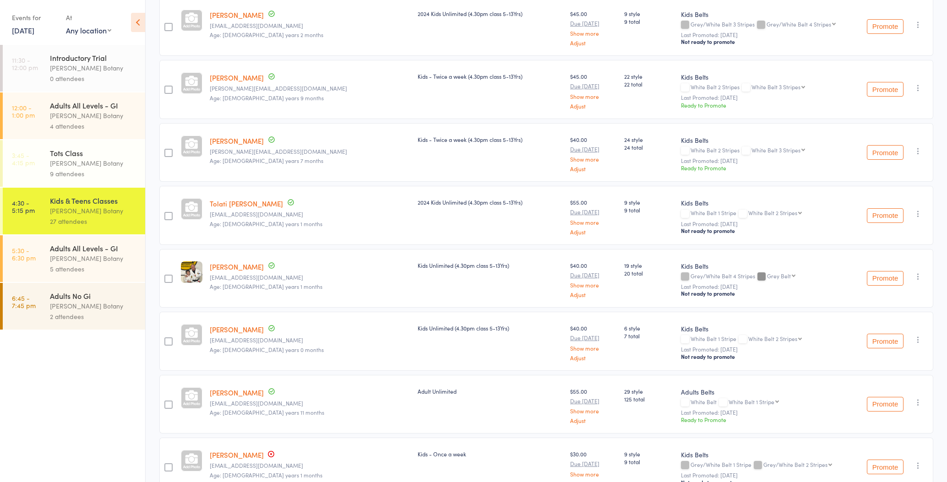
scroll to position [413, 0]
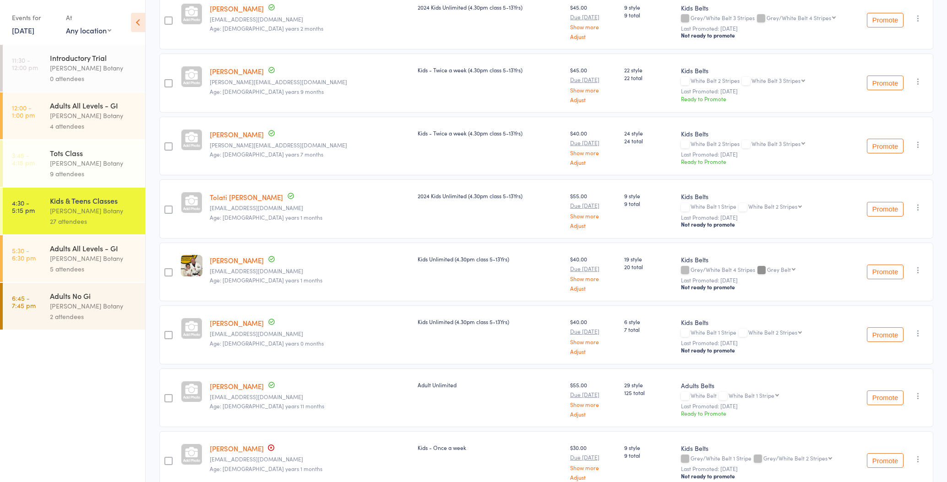
click at [233, 261] on link "[PERSON_NAME]" at bounding box center [237, 261] width 54 height 10
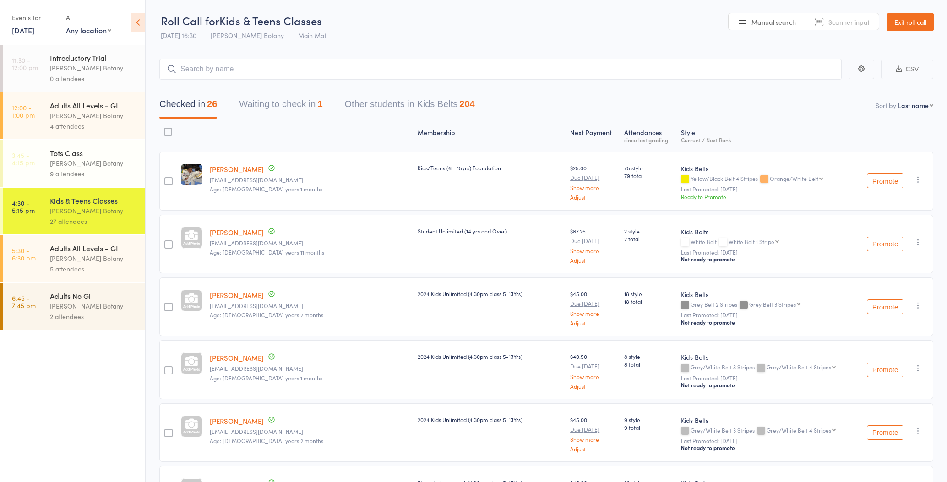
scroll to position [0, 0]
click at [238, 70] on input "search" at bounding box center [500, 69] width 683 height 21
type input "talia"
click at [239, 86] on div "Talia Chmayssem Drop in" at bounding box center [501, 88] width 682 height 21
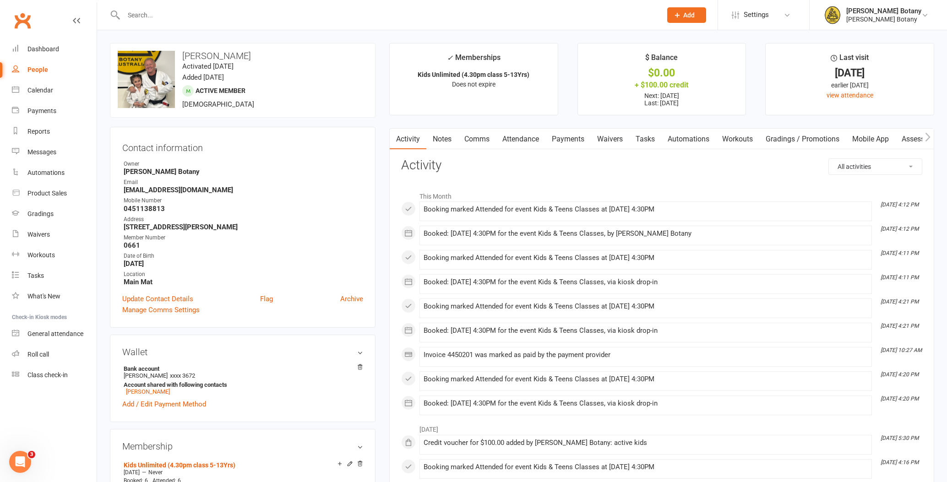
click at [872, 139] on link "Mobile App" at bounding box center [870, 139] width 49 height 21
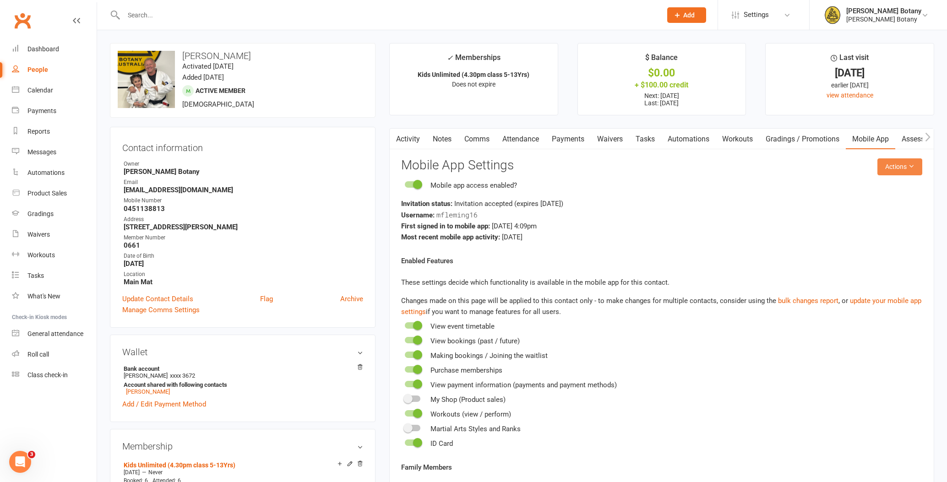
click at [901, 167] on button "Actions" at bounding box center [900, 167] width 45 height 16
click at [897, 193] on link "Send invitation email" at bounding box center [877, 187] width 91 height 18
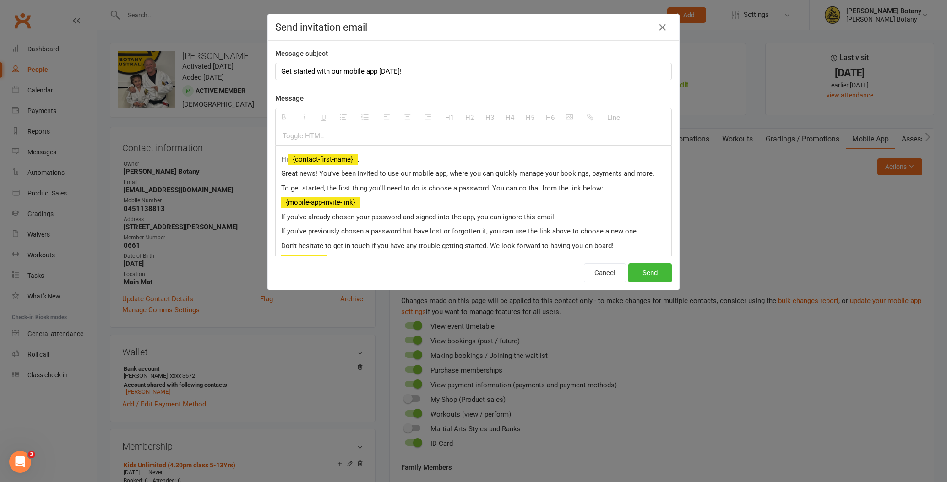
click at [646, 271] on button "Send" at bounding box center [651, 272] width 44 height 19
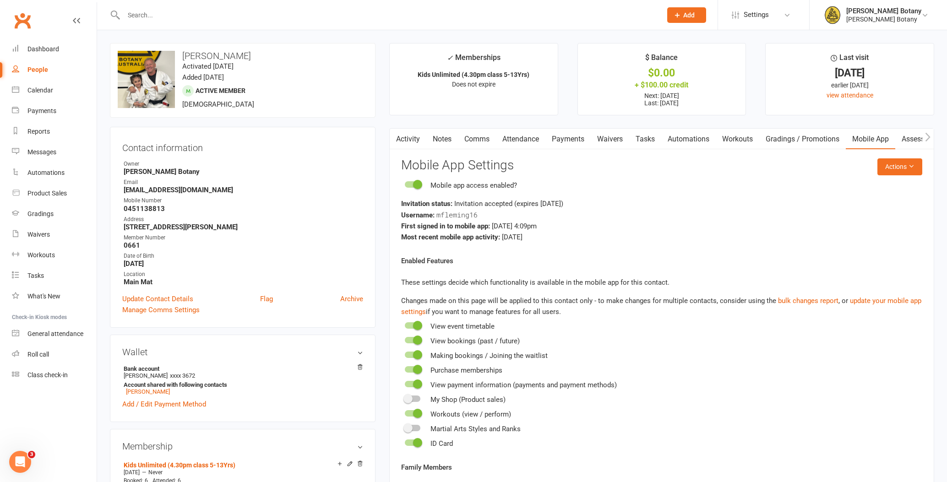
click at [38, 69] on div "People" at bounding box center [37, 69] width 21 height 7
select select "100"
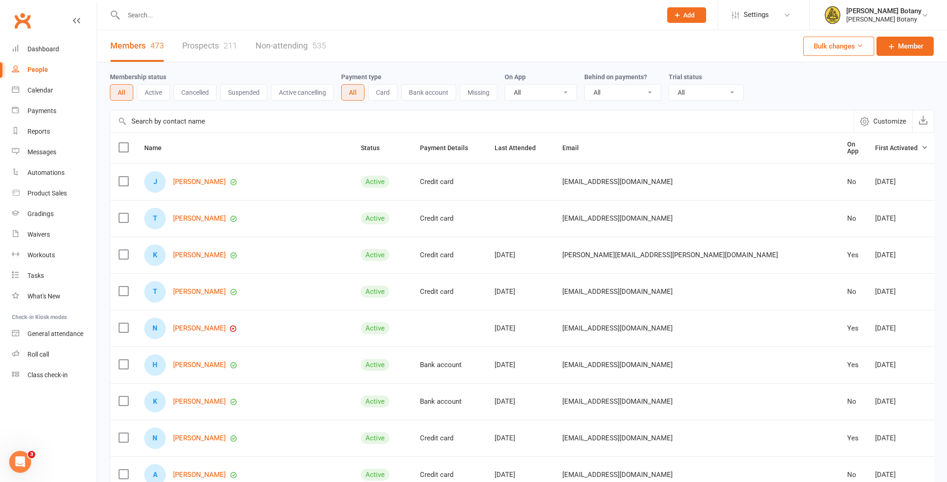
click at [226, 326] on link "[PERSON_NAME]" at bounding box center [199, 329] width 53 height 8
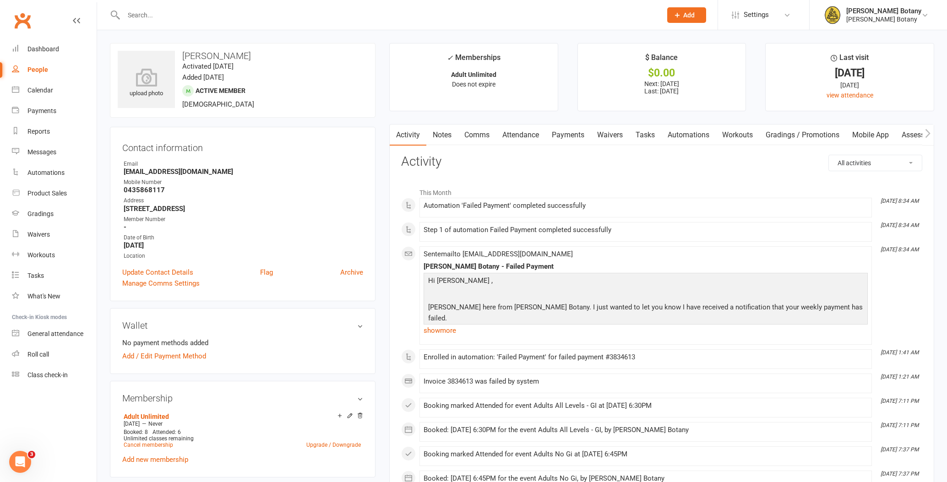
click at [575, 134] on link "Payments" at bounding box center [568, 135] width 45 height 21
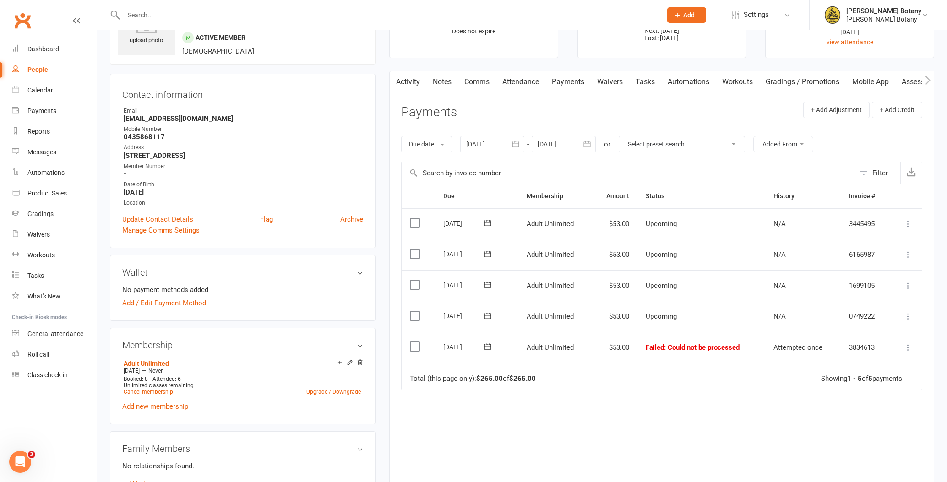
scroll to position [70, 0]
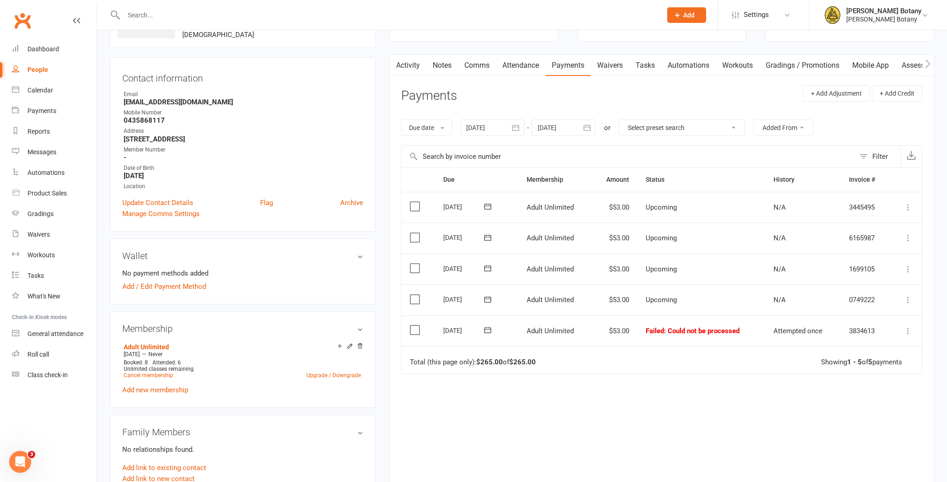
click at [907, 327] on icon at bounding box center [908, 331] width 9 height 9
click at [890, 340] on link "Mark as Paid (Cash)" at bounding box center [868, 349] width 91 height 18
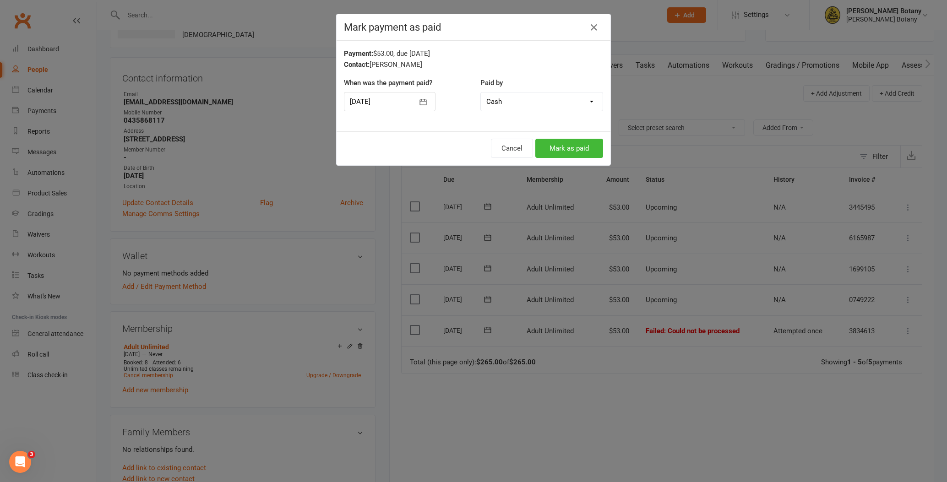
click at [570, 140] on button "Mark as paid" at bounding box center [570, 148] width 68 height 19
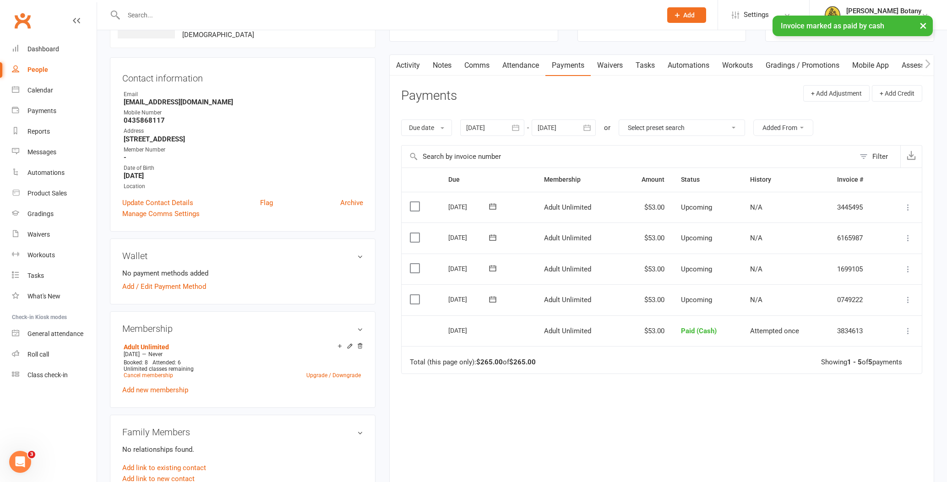
click at [904, 295] on button at bounding box center [908, 300] width 11 height 11
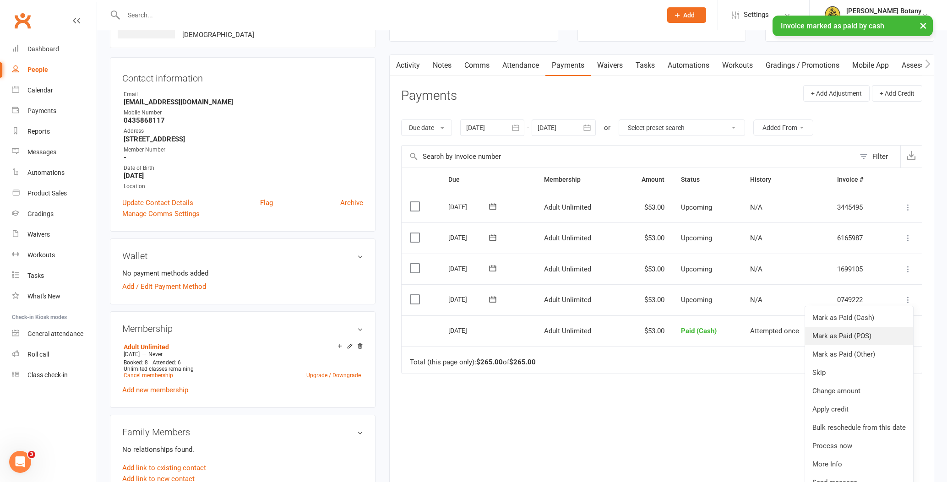
click at [881, 327] on link "Mark as Paid (POS)" at bounding box center [859, 336] width 108 height 18
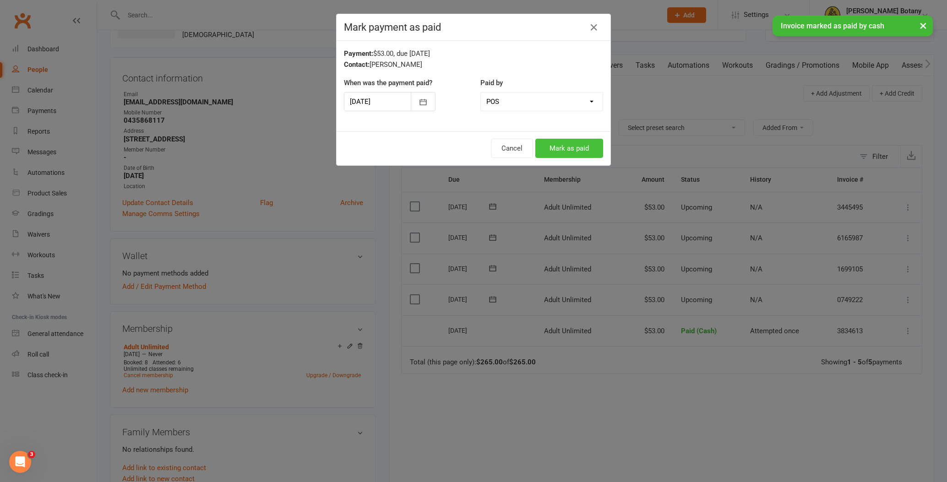
click at [574, 143] on button "Mark as paid" at bounding box center [570, 148] width 68 height 19
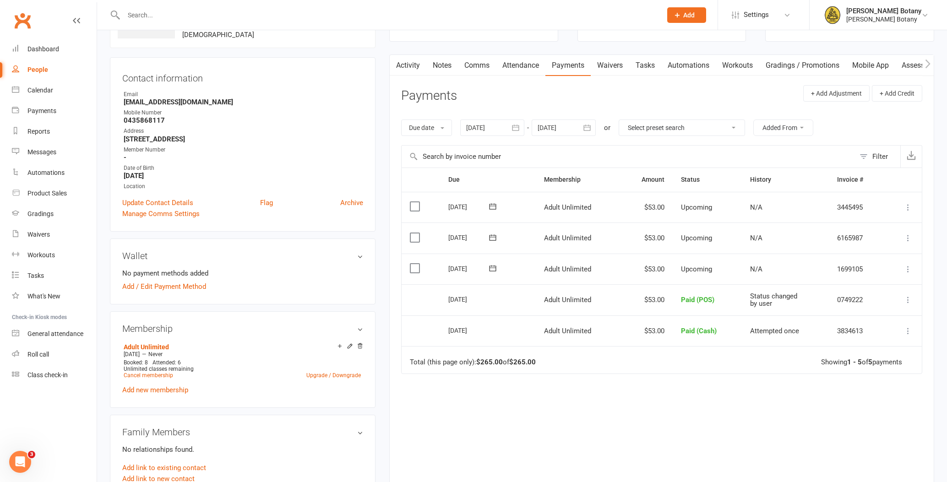
click at [312, 17] on input "text" at bounding box center [388, 15] width 535 height 13
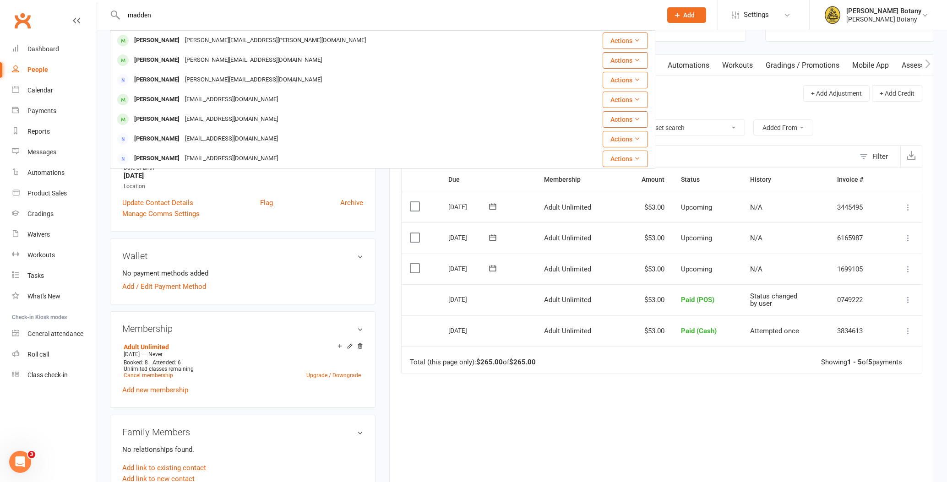
type input "madden"
drag, startPoint x: 312, startPoint y: 17, endPoint x: 192, endPoint y: 39, distance: 121.6
click at [192, 39] on div "[PERSON_NAME][EMAIL_ADDRESS][PERSON_NAME][DOMAIN_NAME]" at bounding box center [275, 40] width 186 height 13
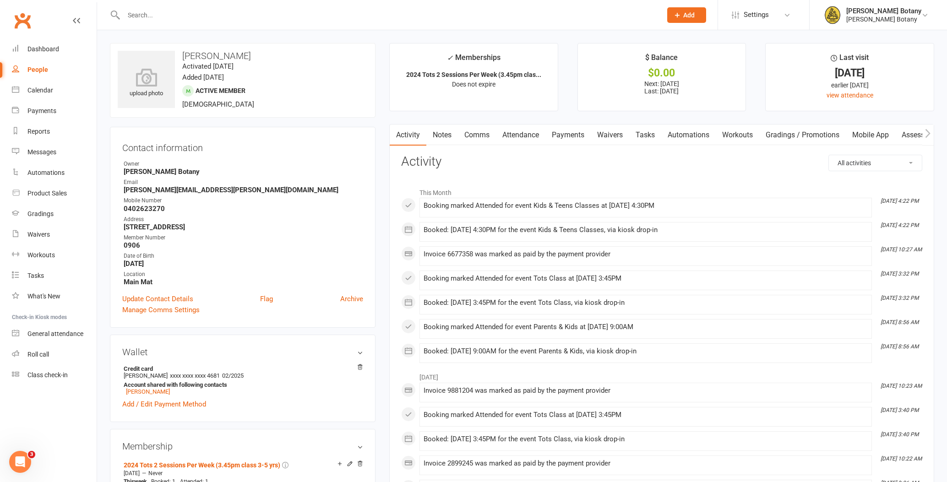
click at [574, 136] on link "Payments" at bounding box center [568, 135] width 45 height 21
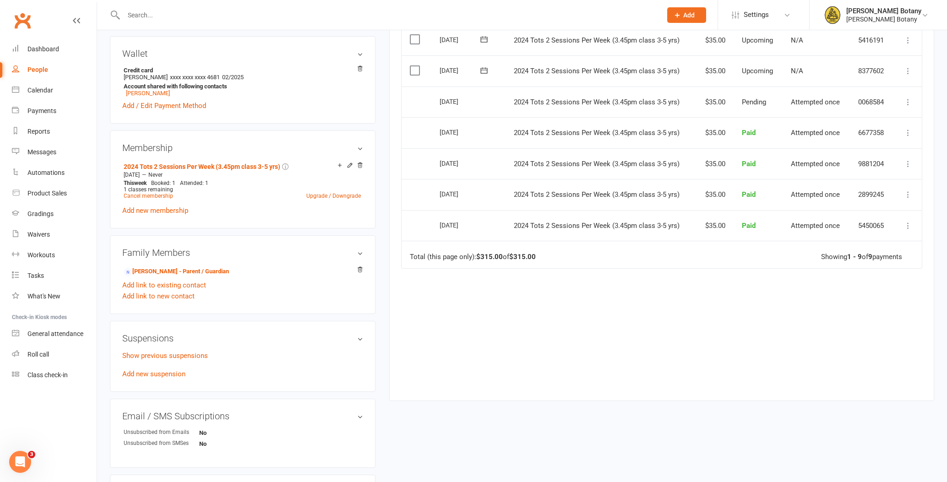
scroll to position [290, 0]
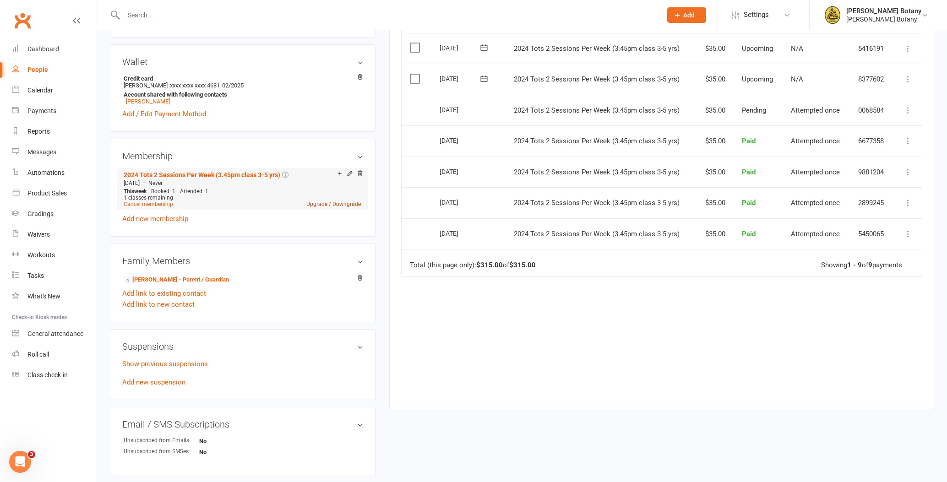
click at [340, 205] on link "Upgrade / Downgrade" at bounding box center [334, 204] width 55 height 6
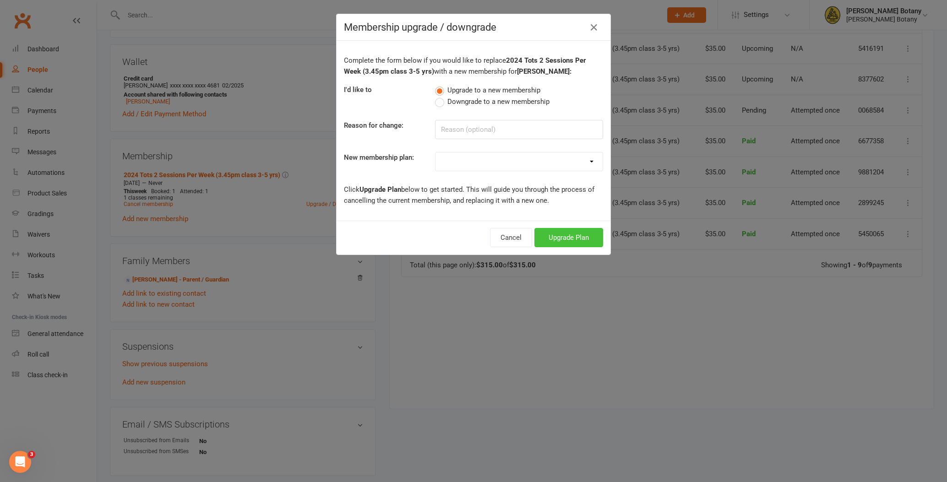
click at [574, 235] on button "Upgrade Plan" at bounding box center [569, 237] width 69 height 19
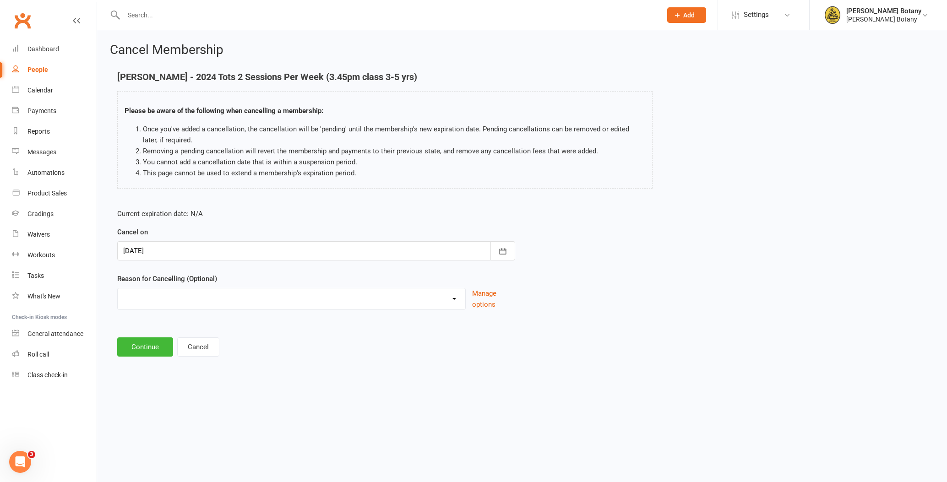
select select "5"
click at [239, 347] on input at bounding box center [316, 347] width 398 height 19
type input "upgrading to kids class"
click at [164, 396] on button "Continue" at bounding box center [145, 393] width 56 height 19
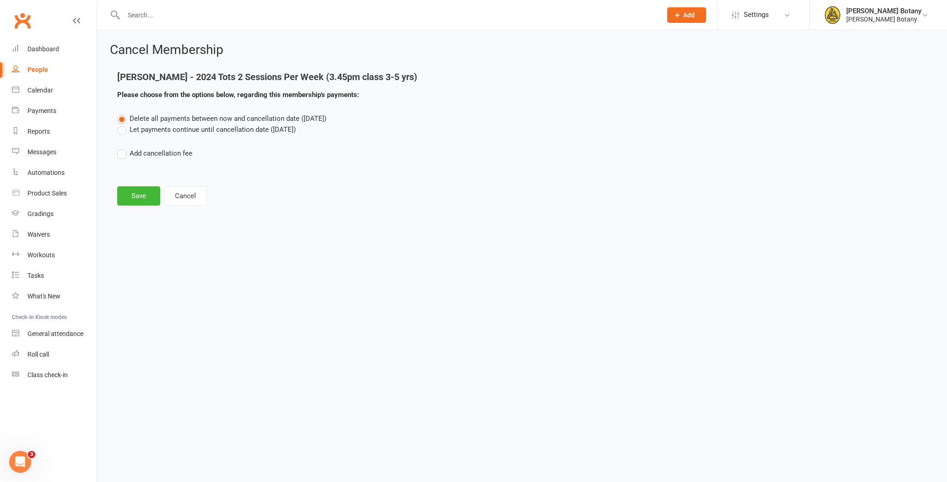
click at [137, 196] on button "Save" at bounding box center [138, 195] width 43 height 19
